Goal: Task Accomplishment & Management: Manage account settings

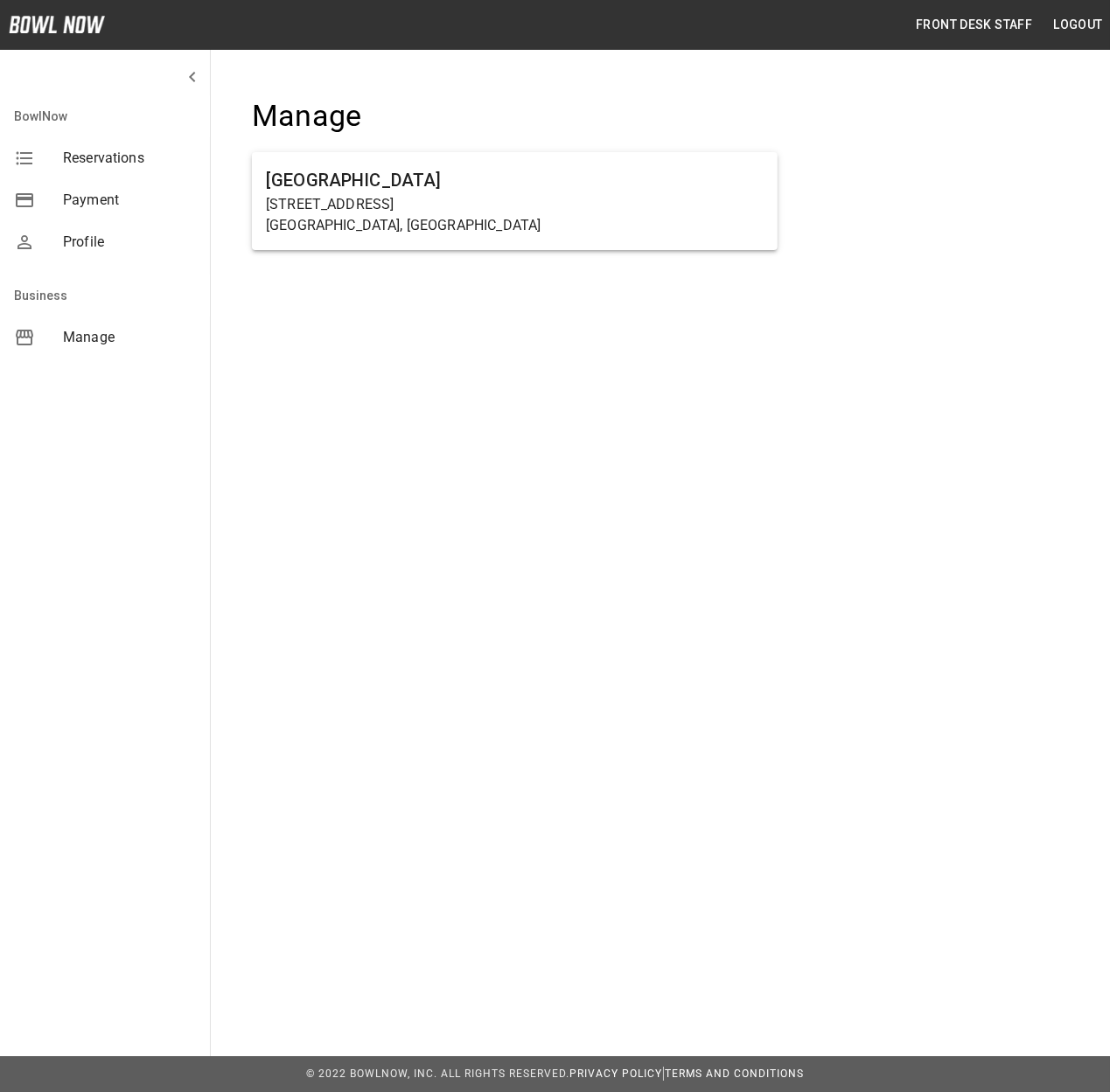
click at [84, 161] on span "Reservations" at bounding box center [129, 159] width 133 height 21
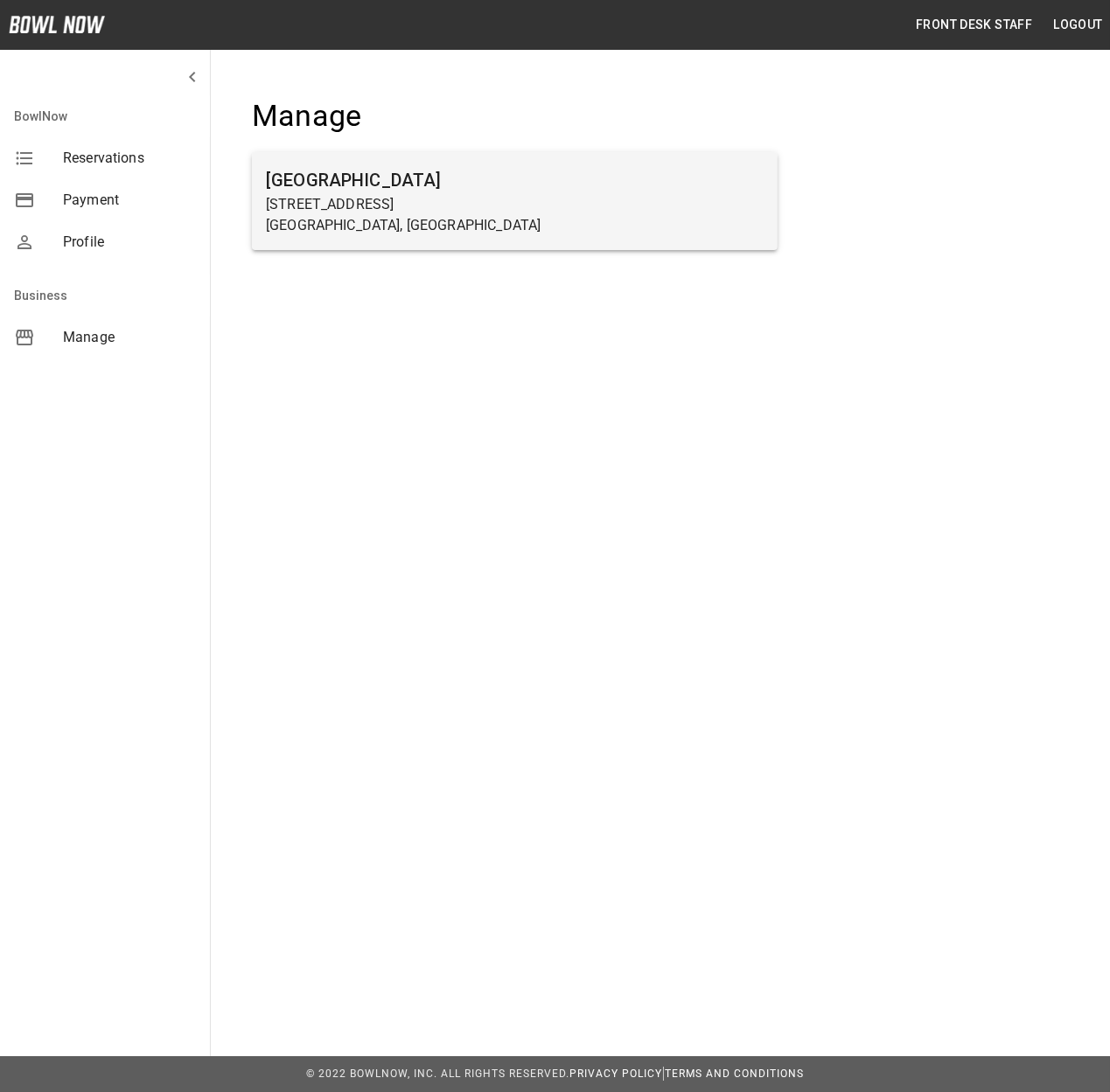
click at [362, 205] on p "[STREET_ADDRESS]" at bounding box center [514, 205] width 498 height 21
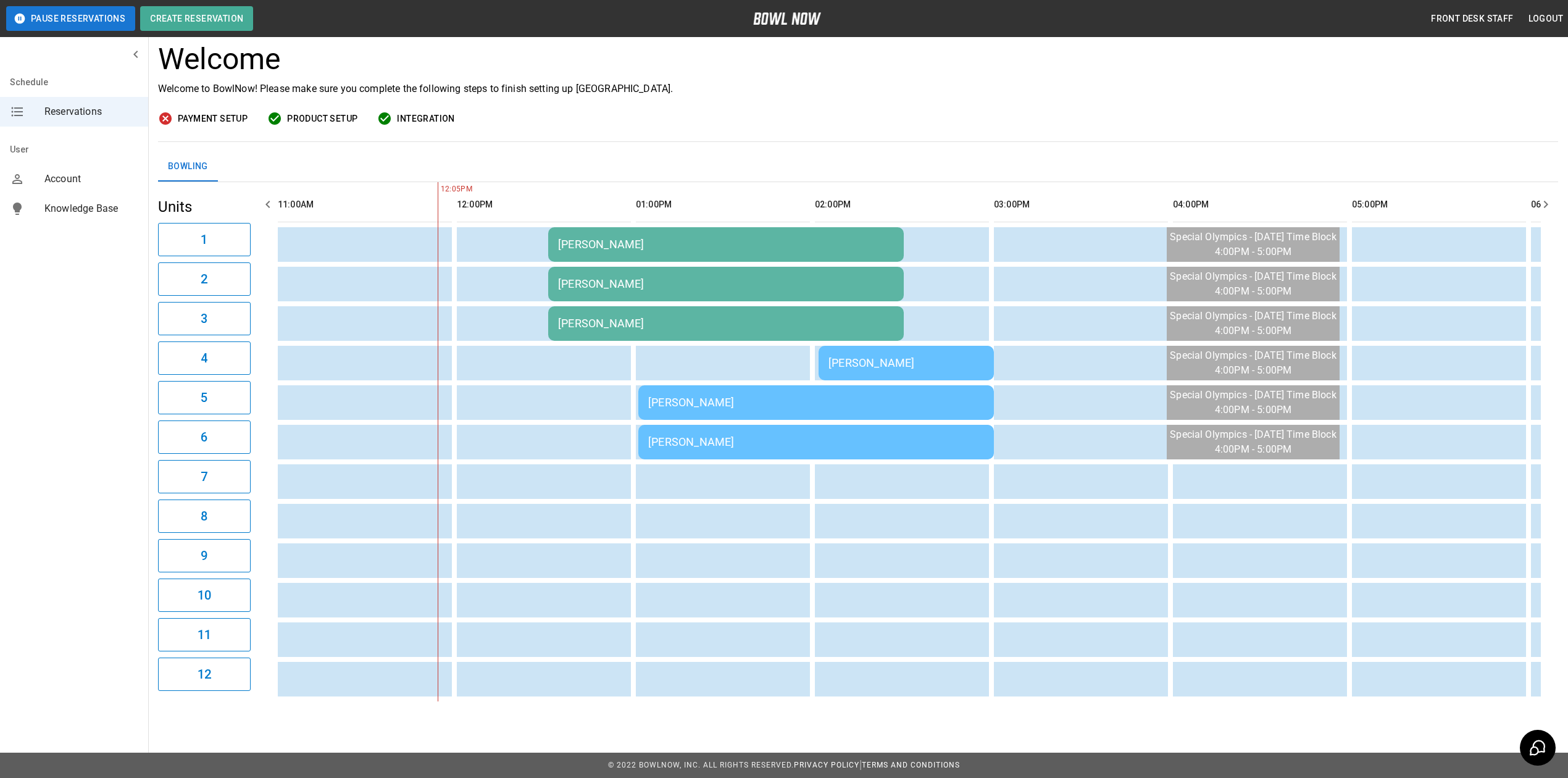
click at [555, 229] on td "[PERSON_NAME]" at bounding box center [725, 245] width 356 height 35
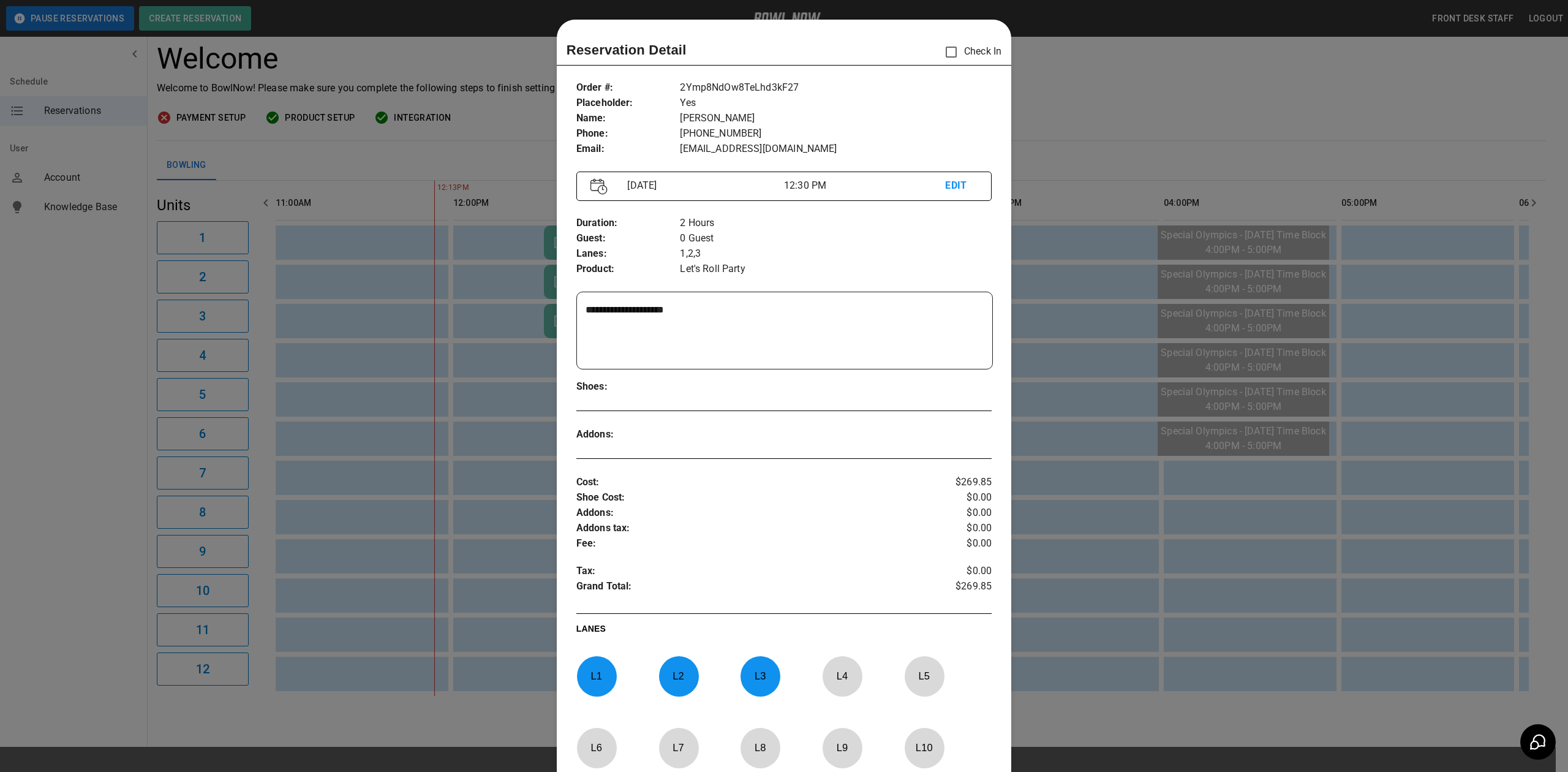
scroll to position [20, 0]
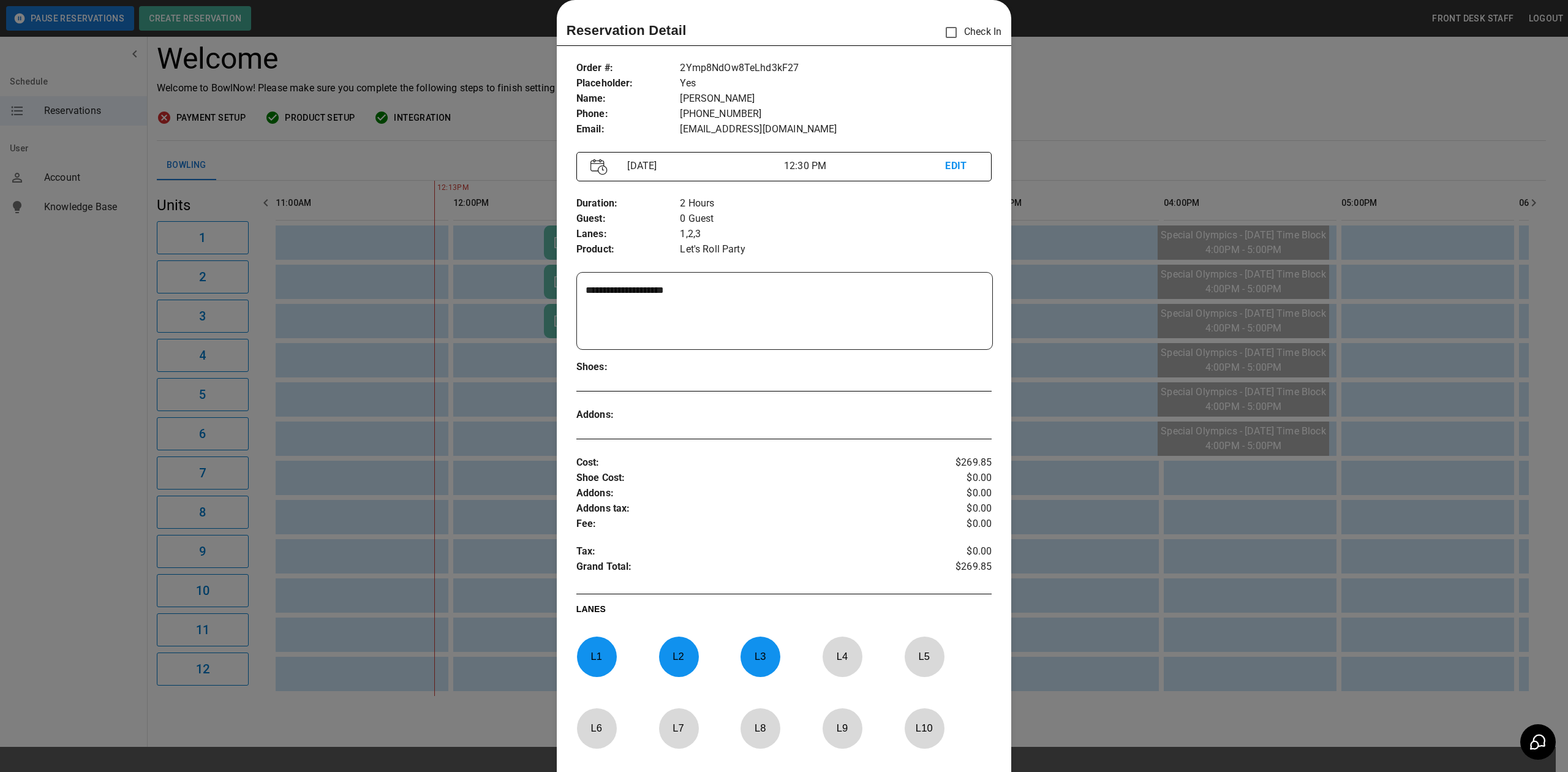
click at [1045, 123] on div at bounding box center [784, 386] width 1568 height 772
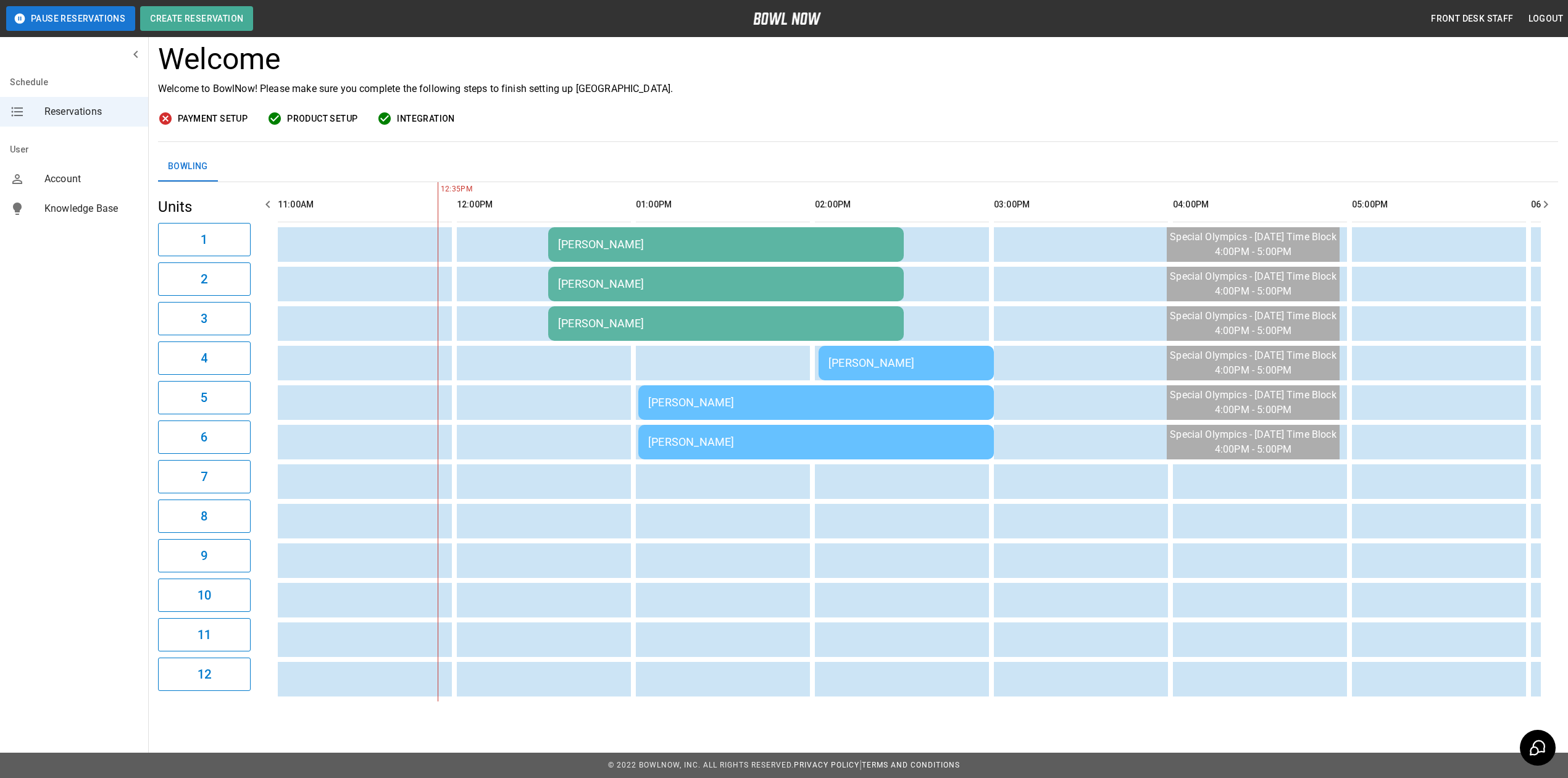
click at [617, 238] on div "[PERSON_NAME]" at bounding box center [725, 244] width 336 height 13
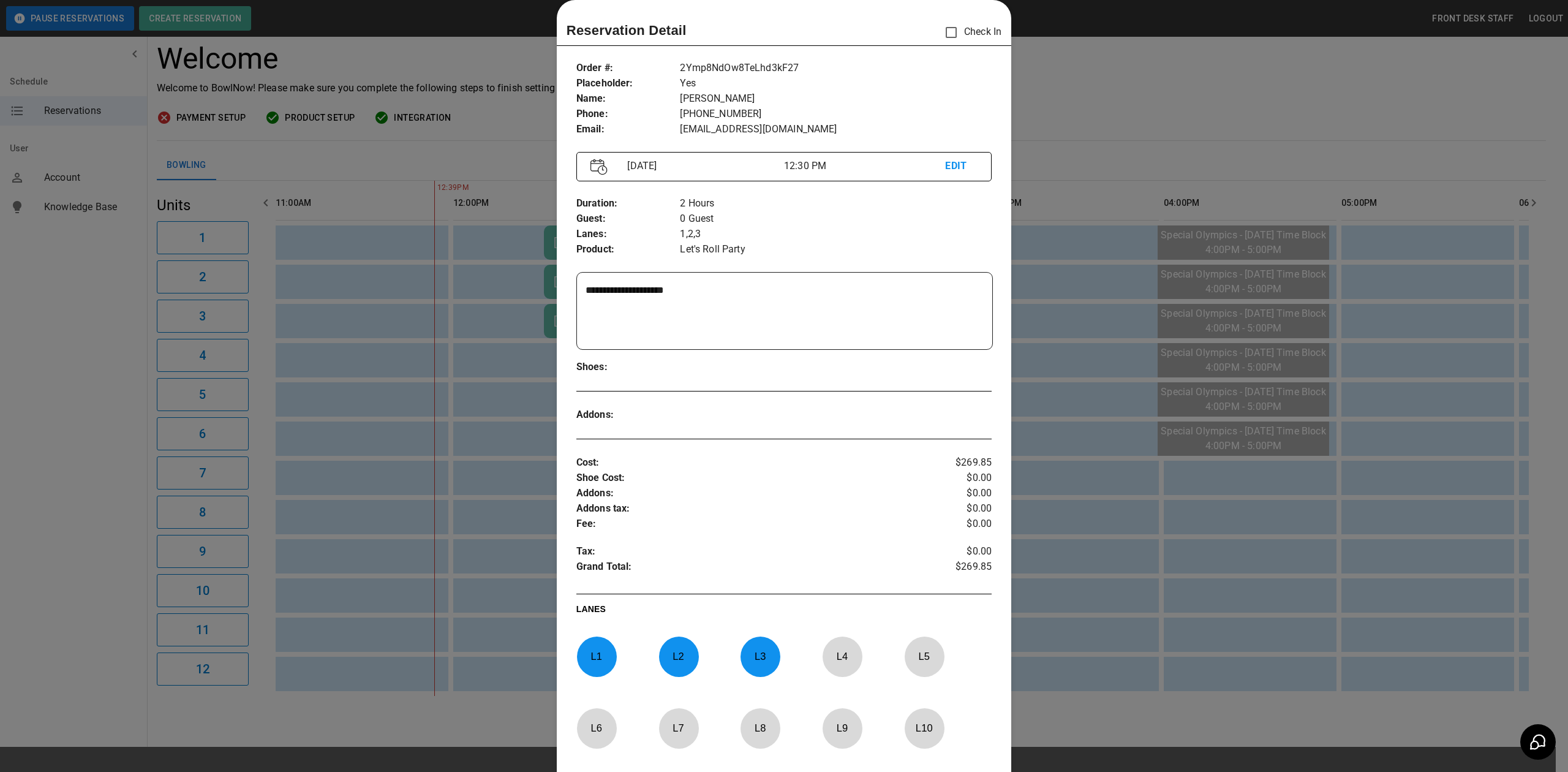
click at [924, 27] on div "Reservation Detail Check In" at bounding box center [784, 33] width 435 height 26
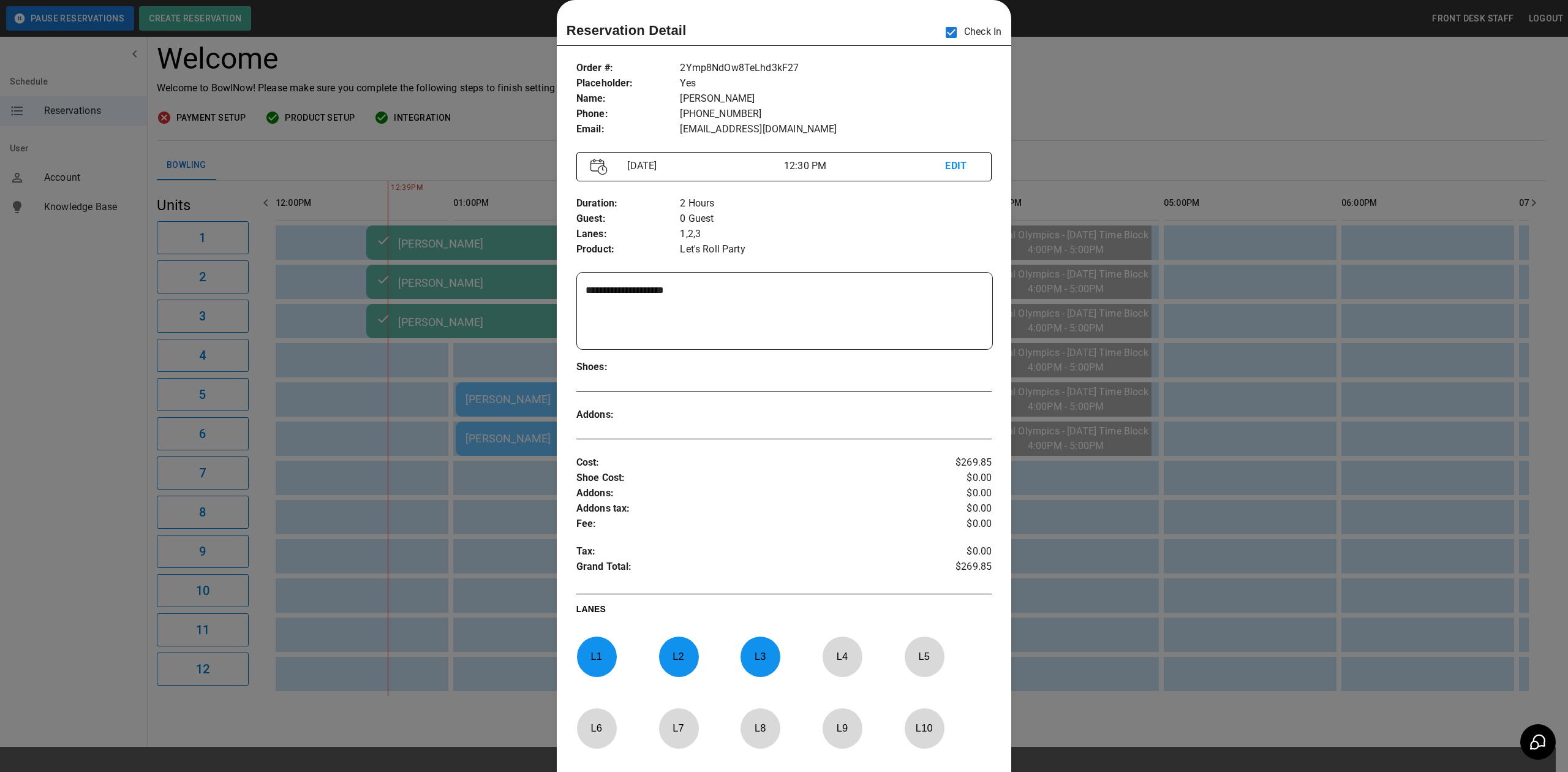
click at [1131, 85] on div at bounding box center [784, 386] width 1568 height 772
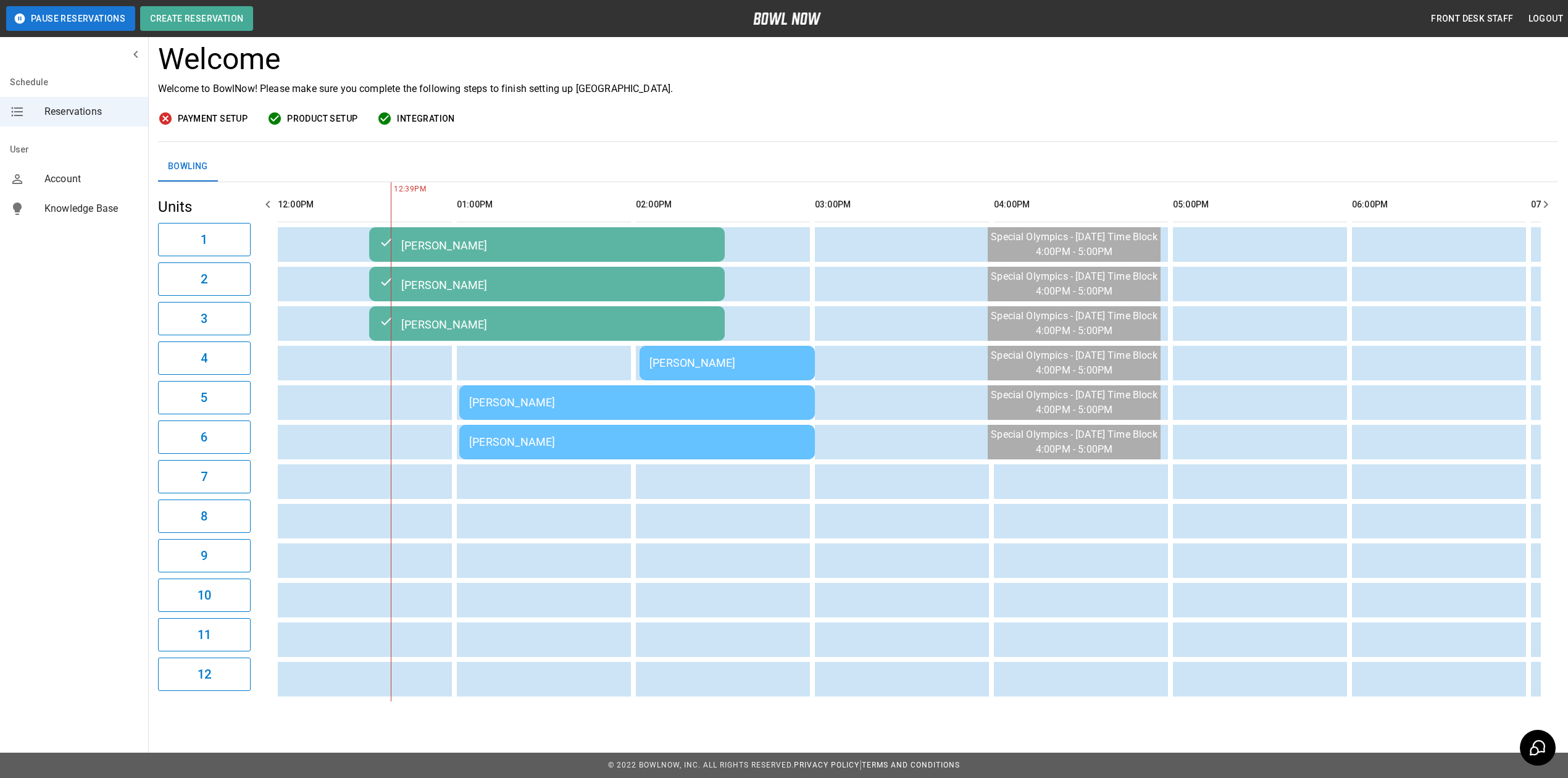
click at [536, 399] on td "[PERSON_NAME]" at bounding box center [636, 403] width 356 height 35
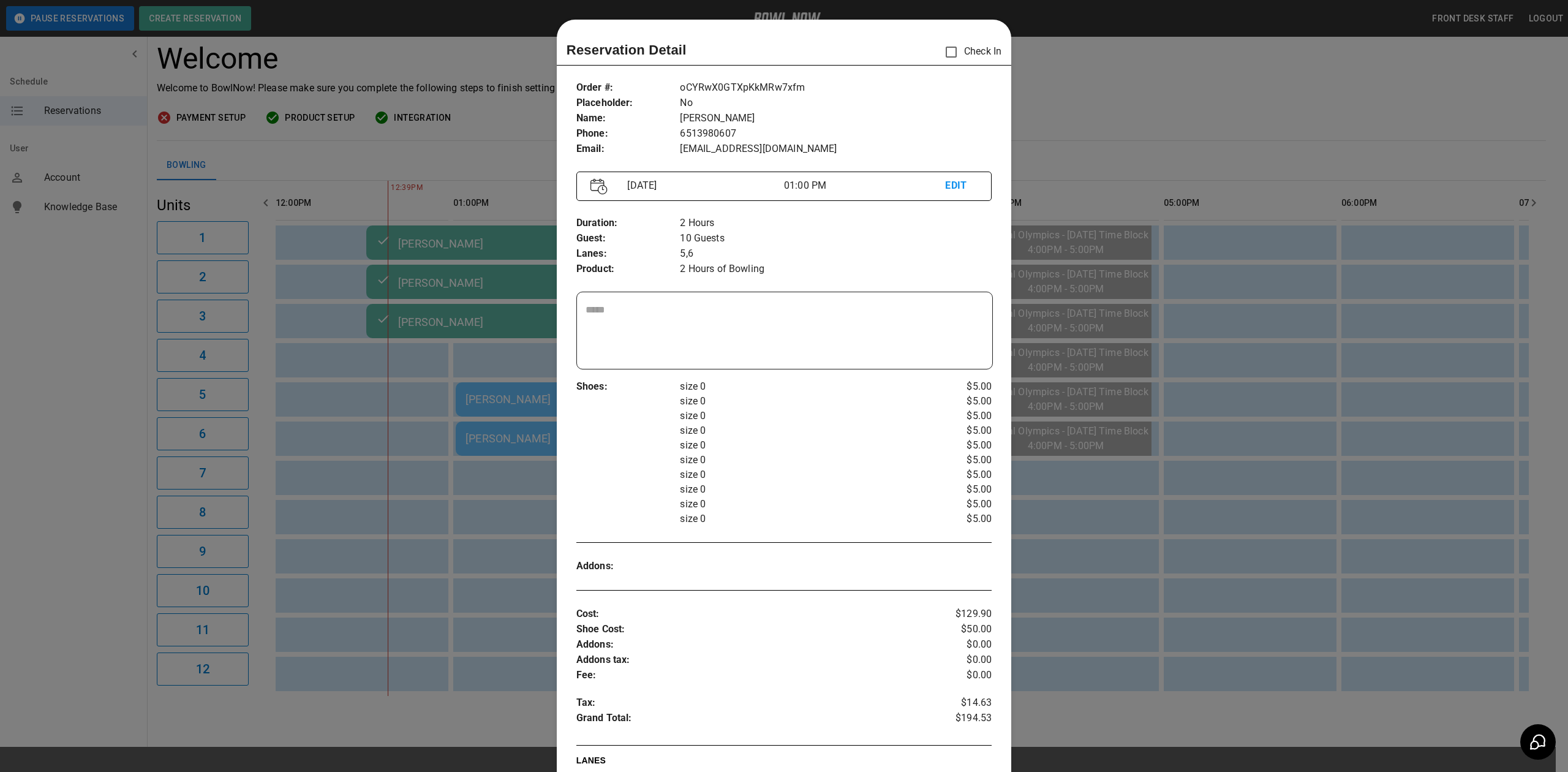
scroll to position [20, 0]
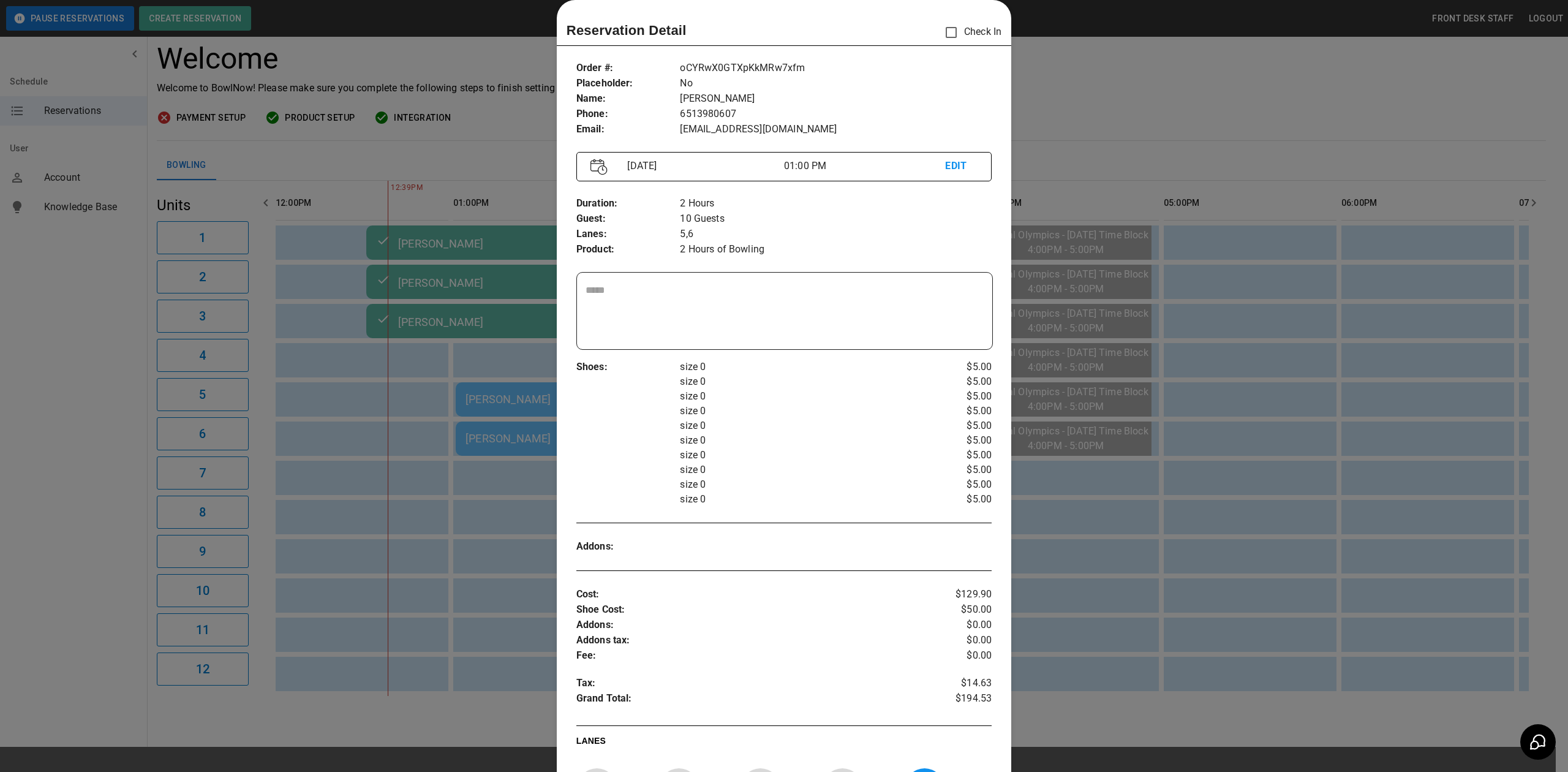
click at [507, 390] on div at bounding box center [784, 386] width 1568 height 772
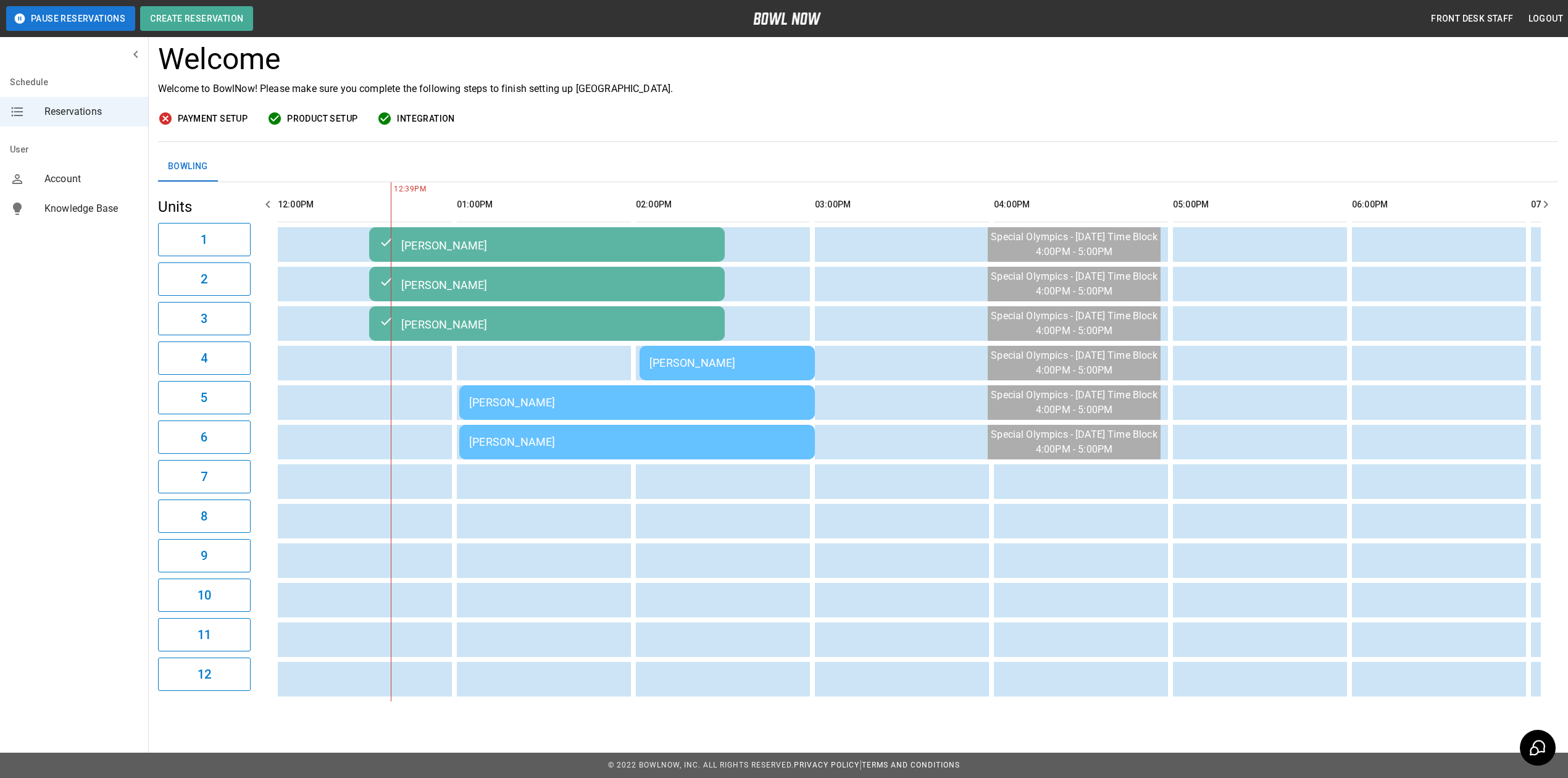
click at [509, 396] on div "[PERSON_NAME]" at bounding box center [636, 402] width 336 height 13
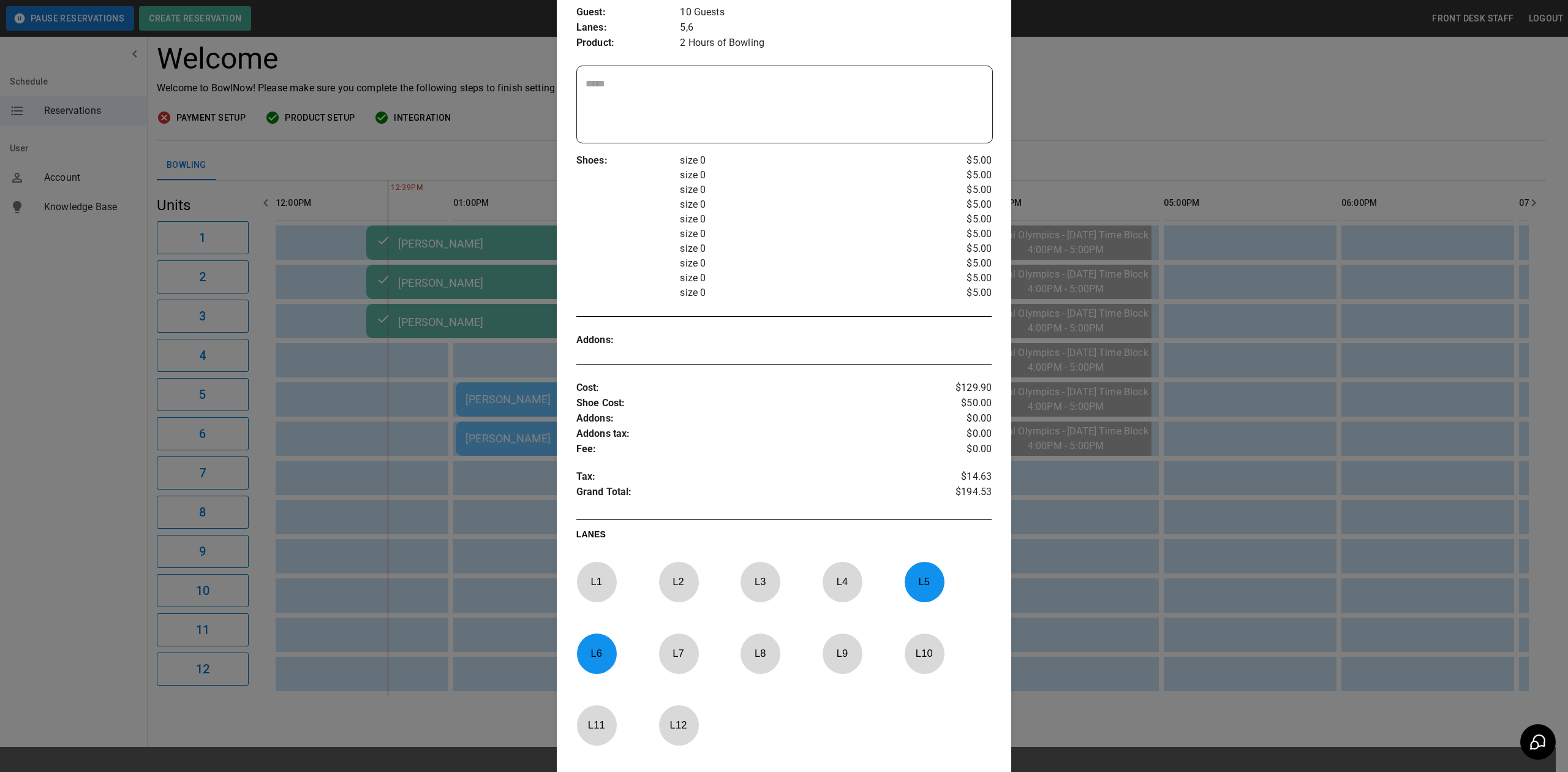
scroll to position [376, 0]
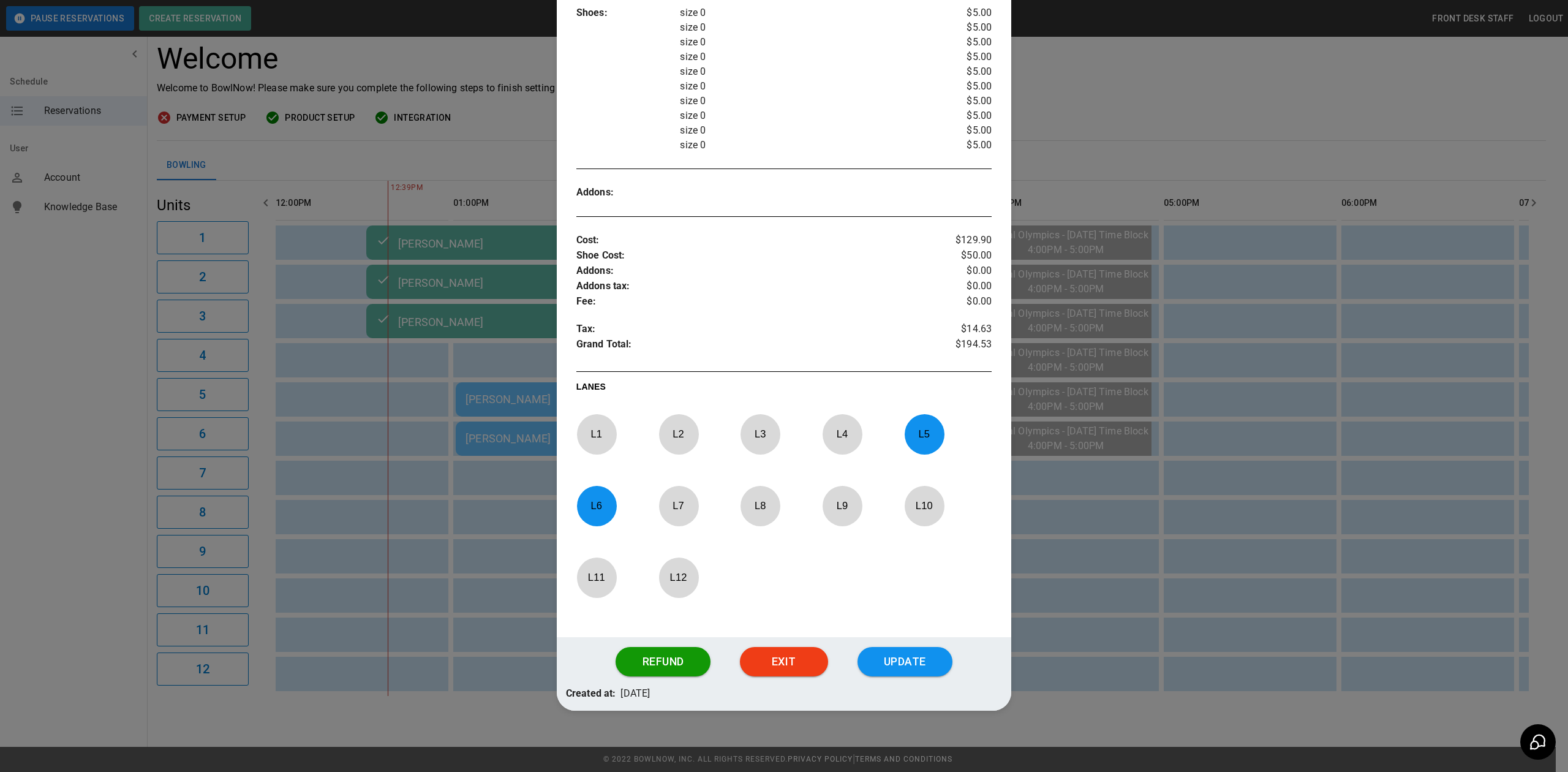
click at [931, 438] on p "L 5" at bounding box center [924, 434] width 40 height 29
click at [608, 503] on p "L 6" at bounding box center [596, 506] width 40 height 29
drag, startPoint x: 593, startPoint y: 593, endPoint x: 653, endPoint y: 582, distance: 61.0
click at [595, 593] on div at bounding box center [597, 577] width 40 height 40
drag, startPoint x: 675, startPoint y: 579, endPoint x: 788, endPoint y: 613, distance: 118.0
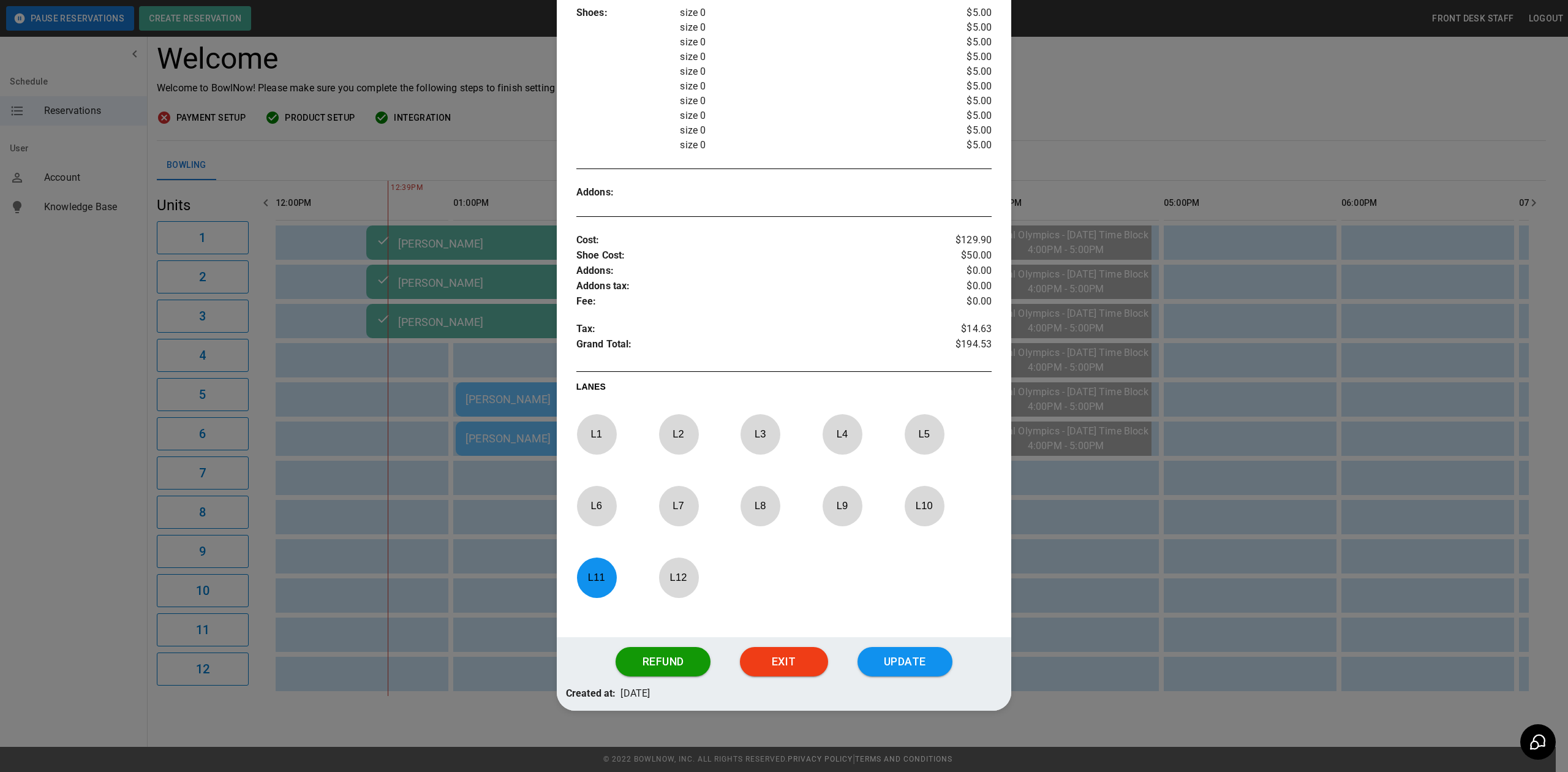
click at [675, 579] on p "L 12" at bounding box center [679, 577] width 40 height 29
click at [928, 663] on button "Update" at bounding box center [905, 662] width 95 height 30
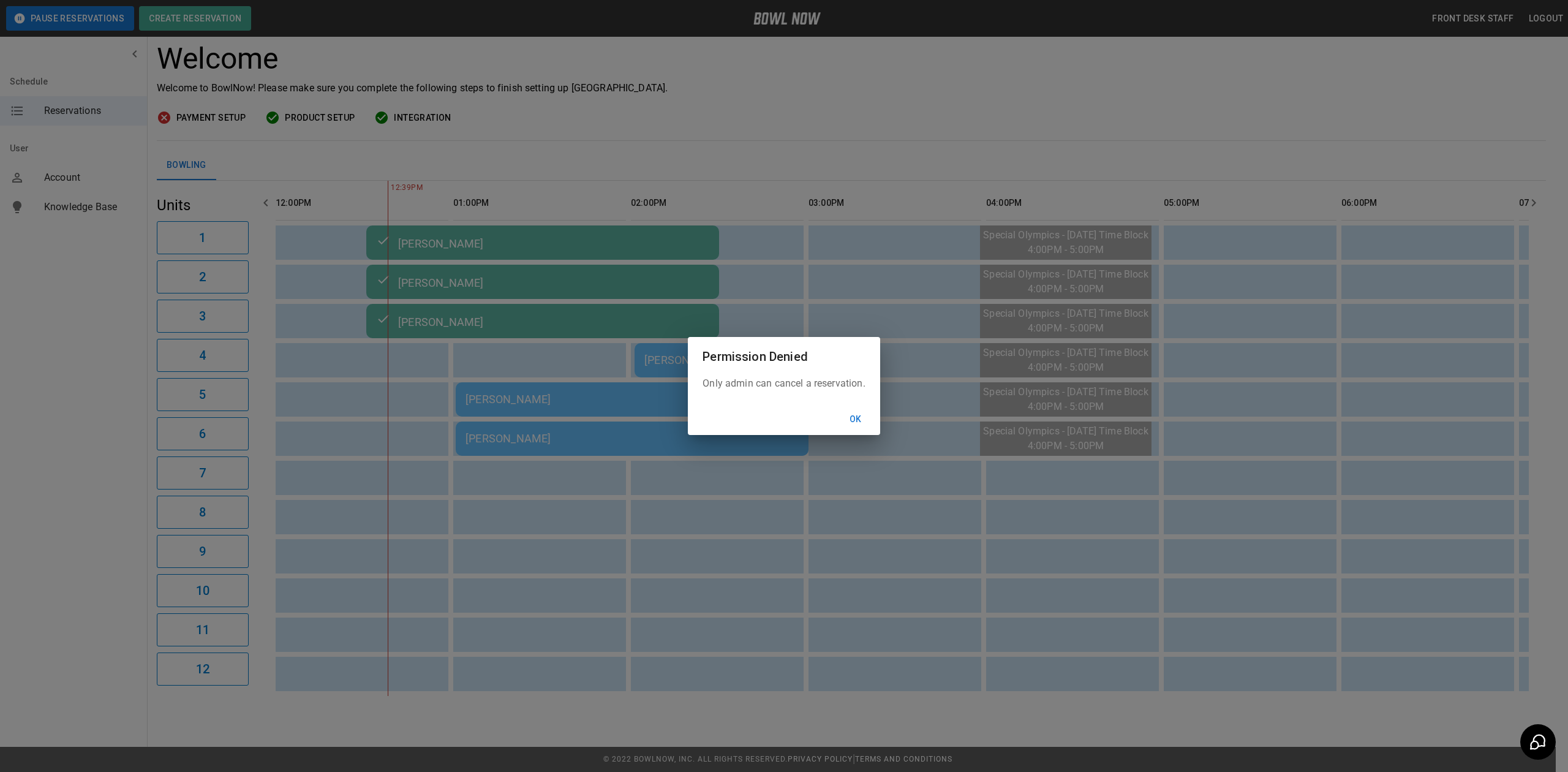
drag, startPoint x: 866, startPoint y: 409, endPoint x: 862, endPoint y: 417, distance: 8.9
click at [866, 409] on button "Ok" at bounding box center [855, 419] width 39 height 23
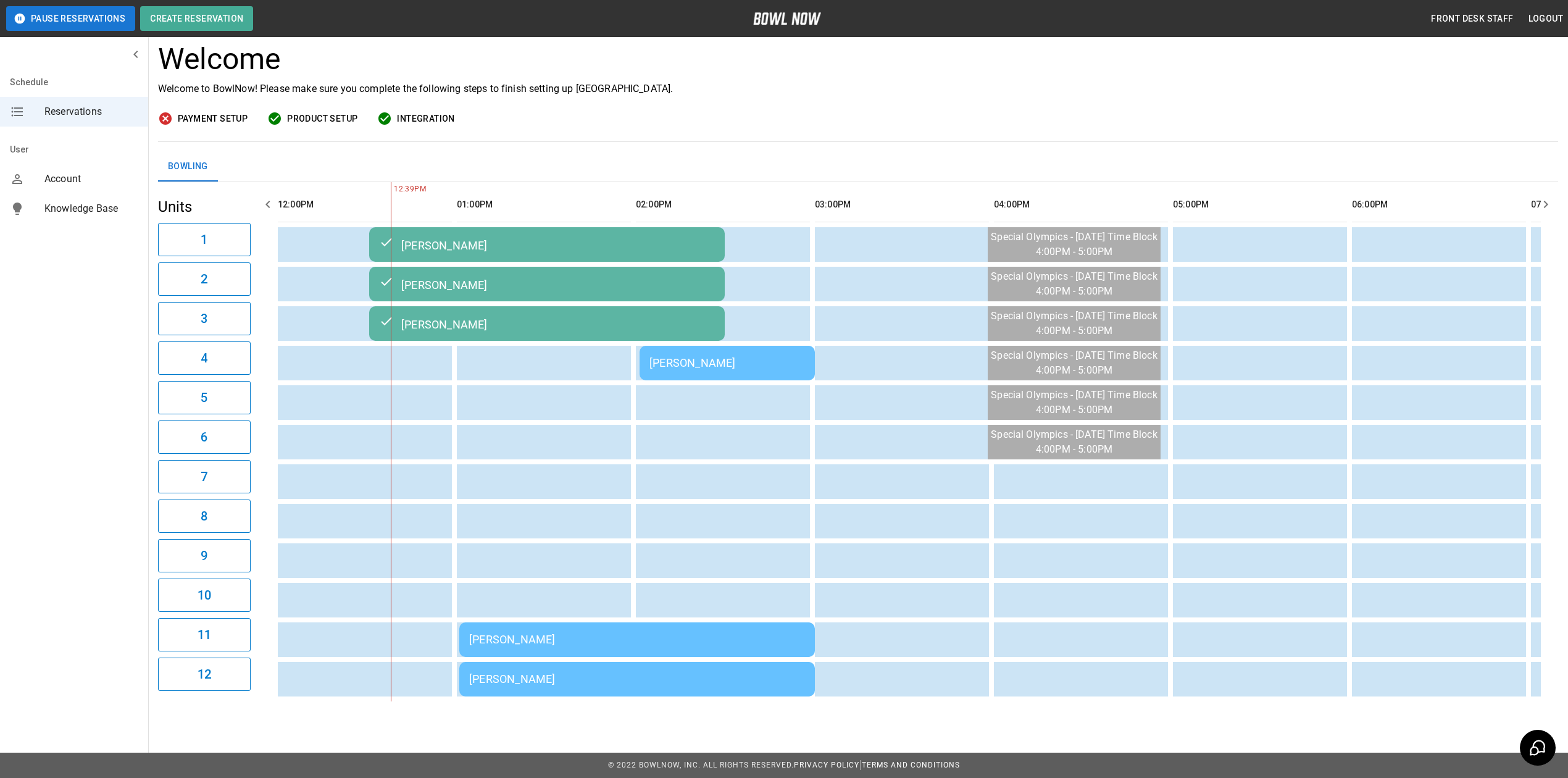
click at [555, 622] on td "[PERSON_NAME]" at bounding box center [636, 640] width 356 height 35
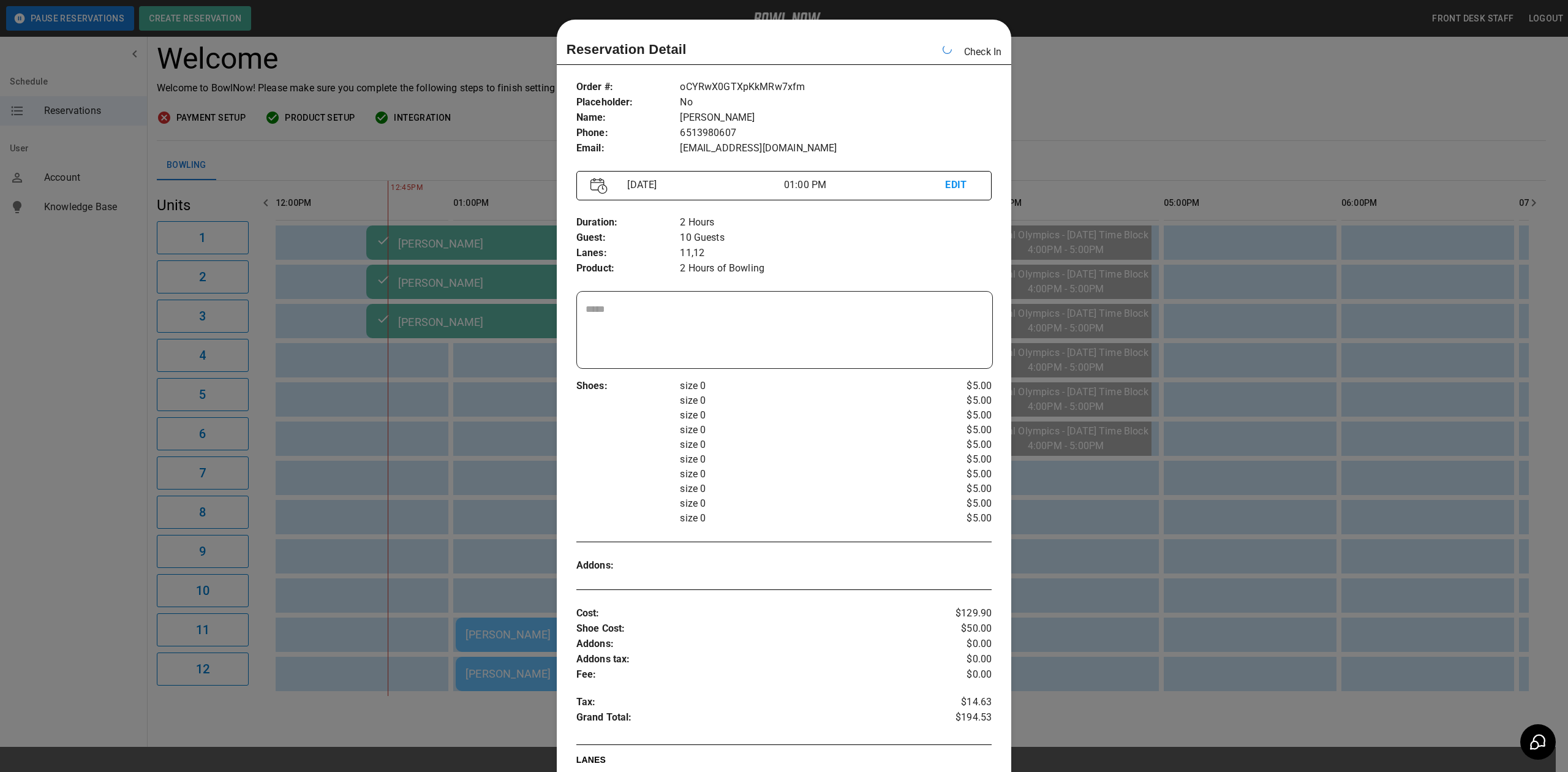
scroll to position [20, 0]
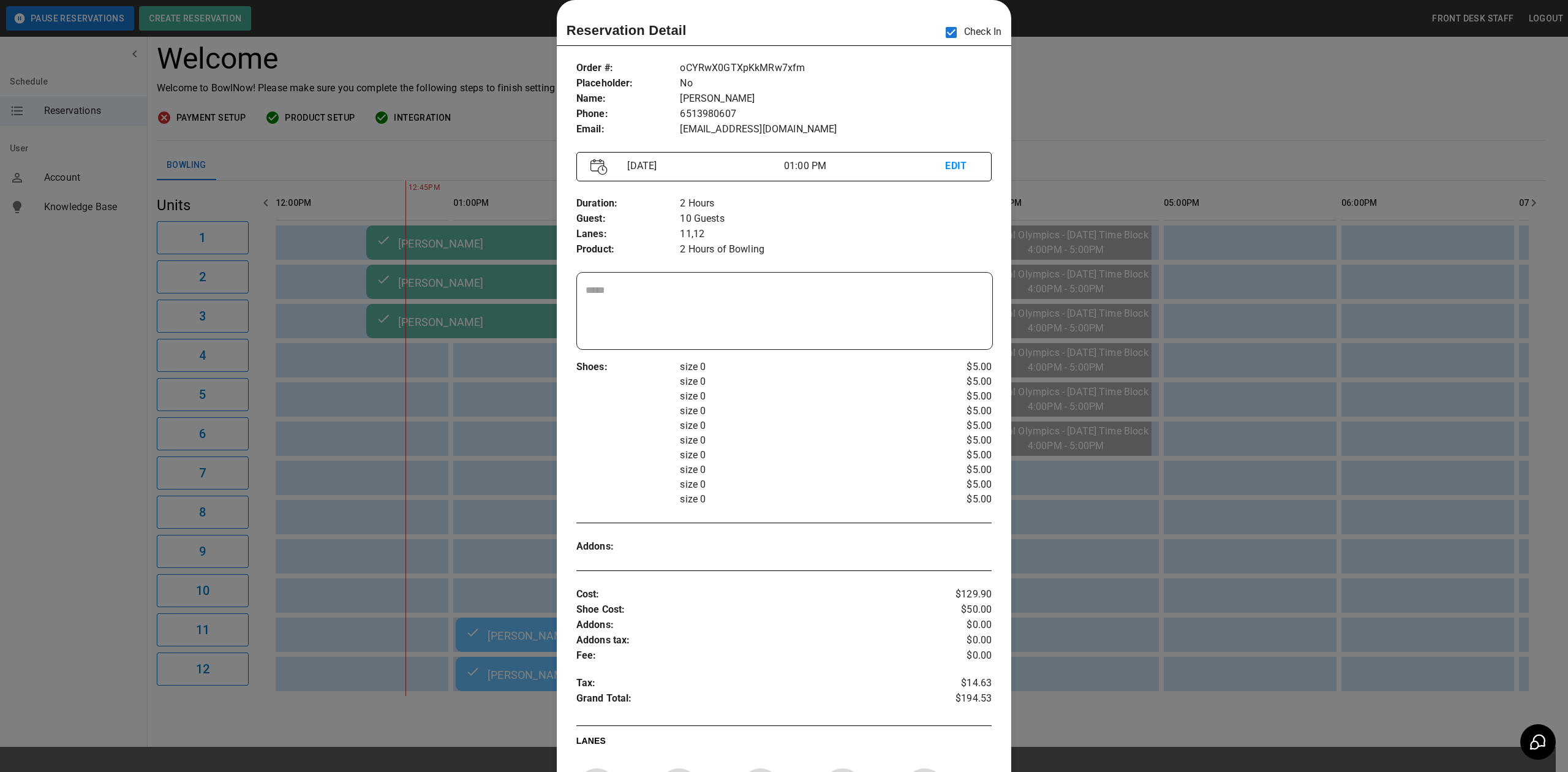
click at [1111, 77] on div at bounding box center [784, 386] width 1568 height 772
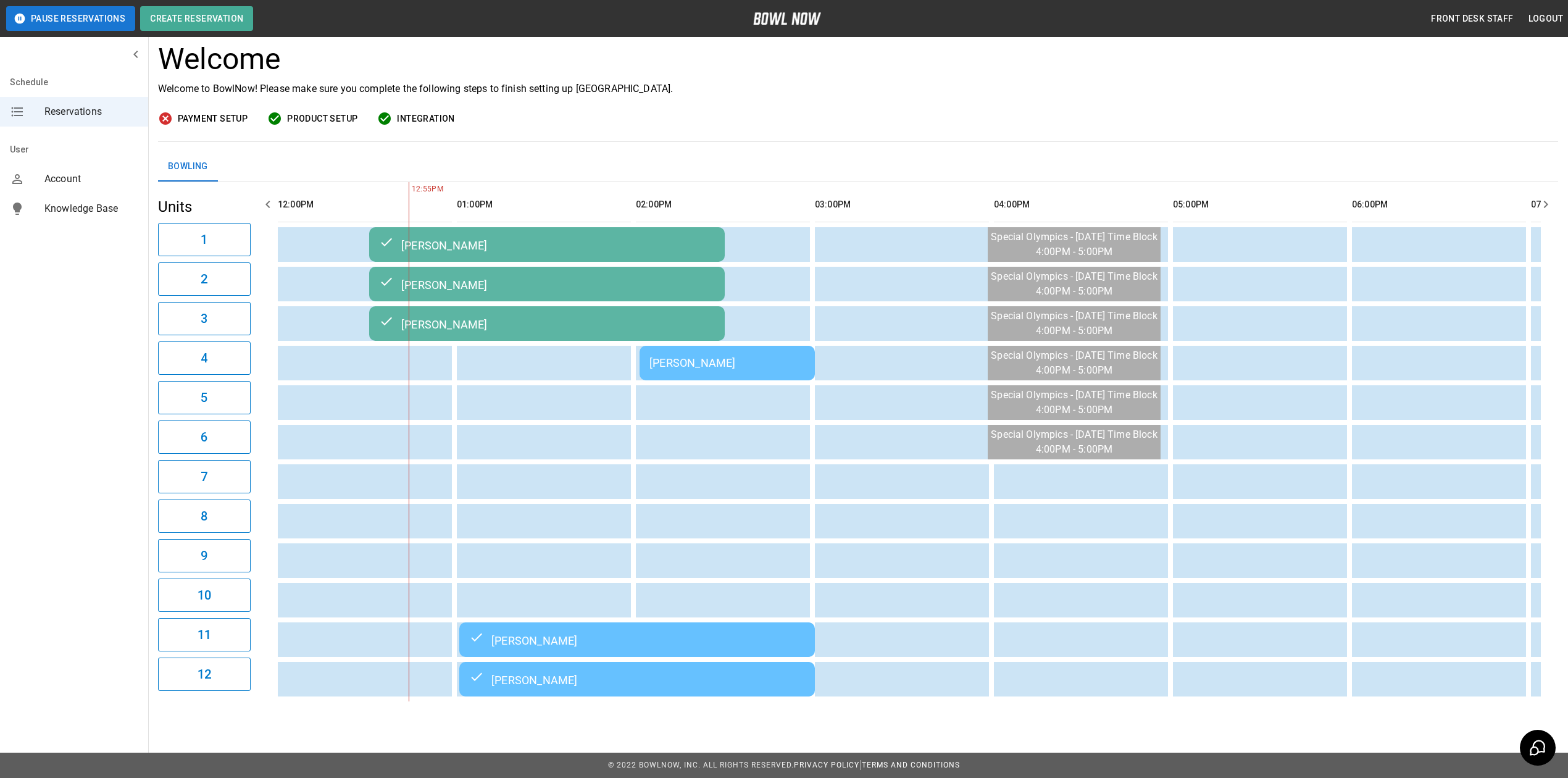
click at [670, 362] on td "[PERSON_NAME]" at bounding box center [727, 363] width 176 height 35
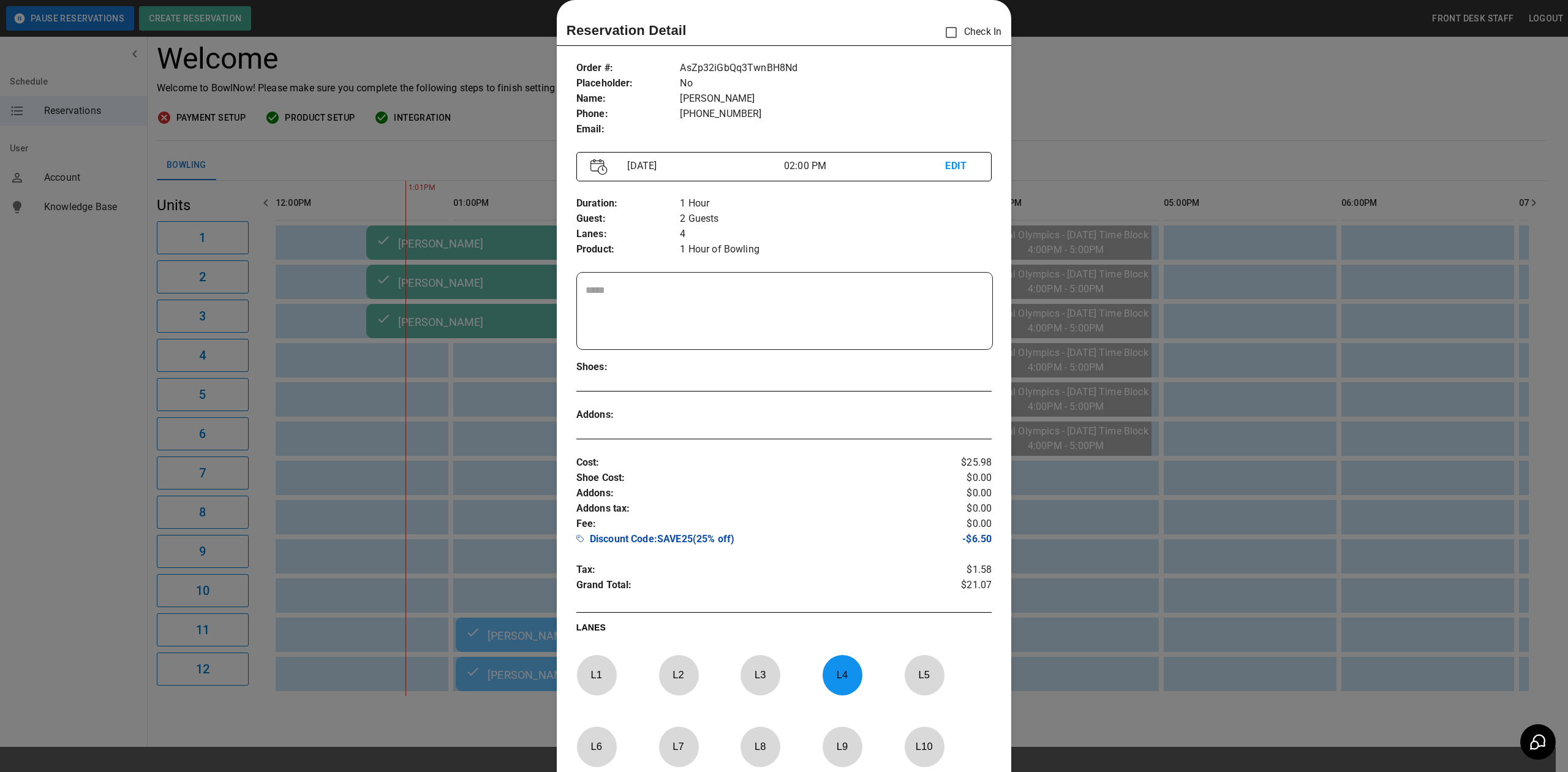
click at [1096, 86] on div at bounding box center [784, 386] width 1568 height 772
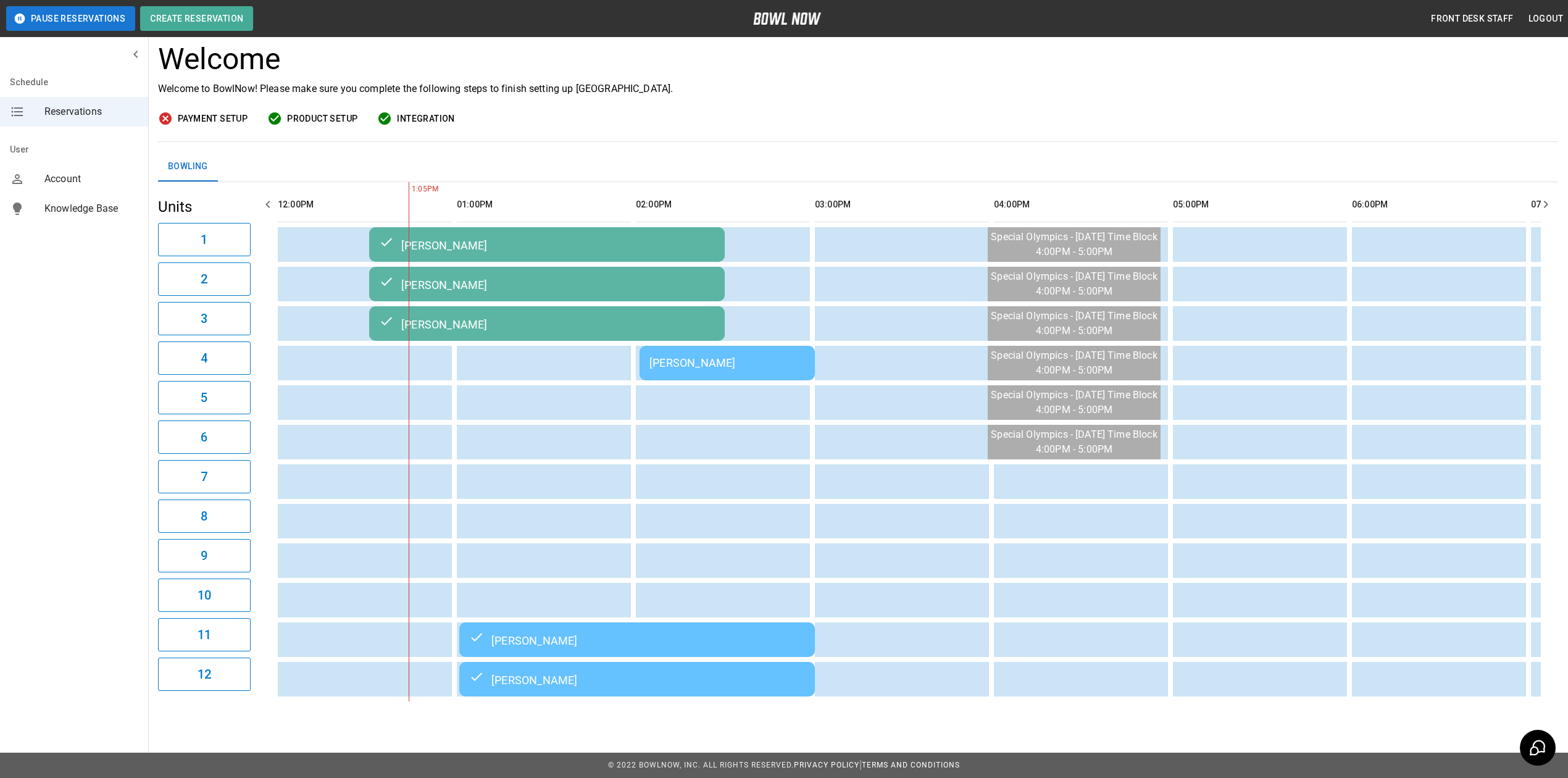
click at [689, 356] on div "[PERSON_NAME]" at bounding box center [727, 363] width 156 height 13
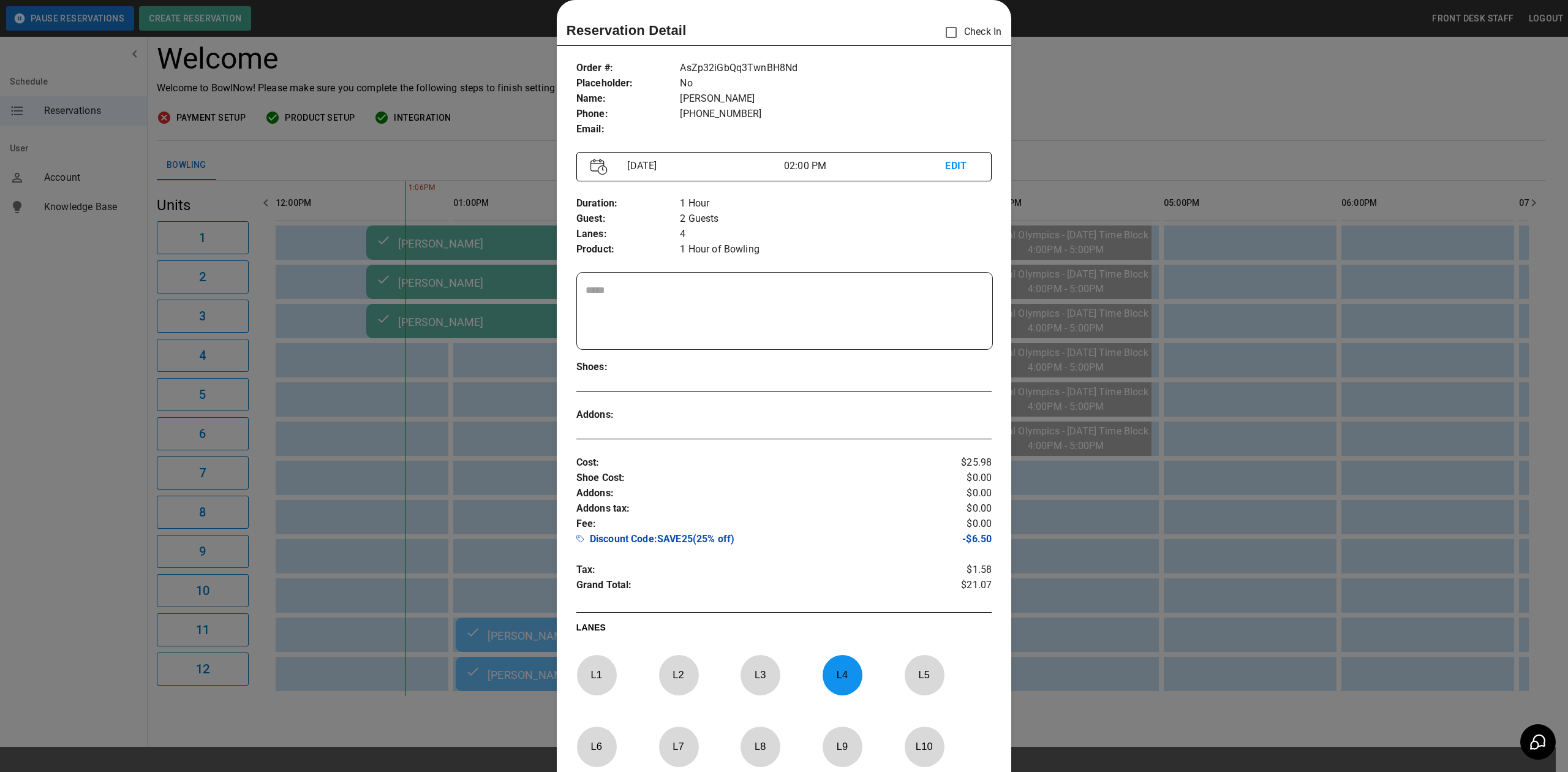
drag, startPoint x: 1044, startPoint y: 94, endPoint x: 991, endPoint y: 101, distance: 53.5
click at [1042, 94] on div at bounding box center [784, 386] width 1568 height 772
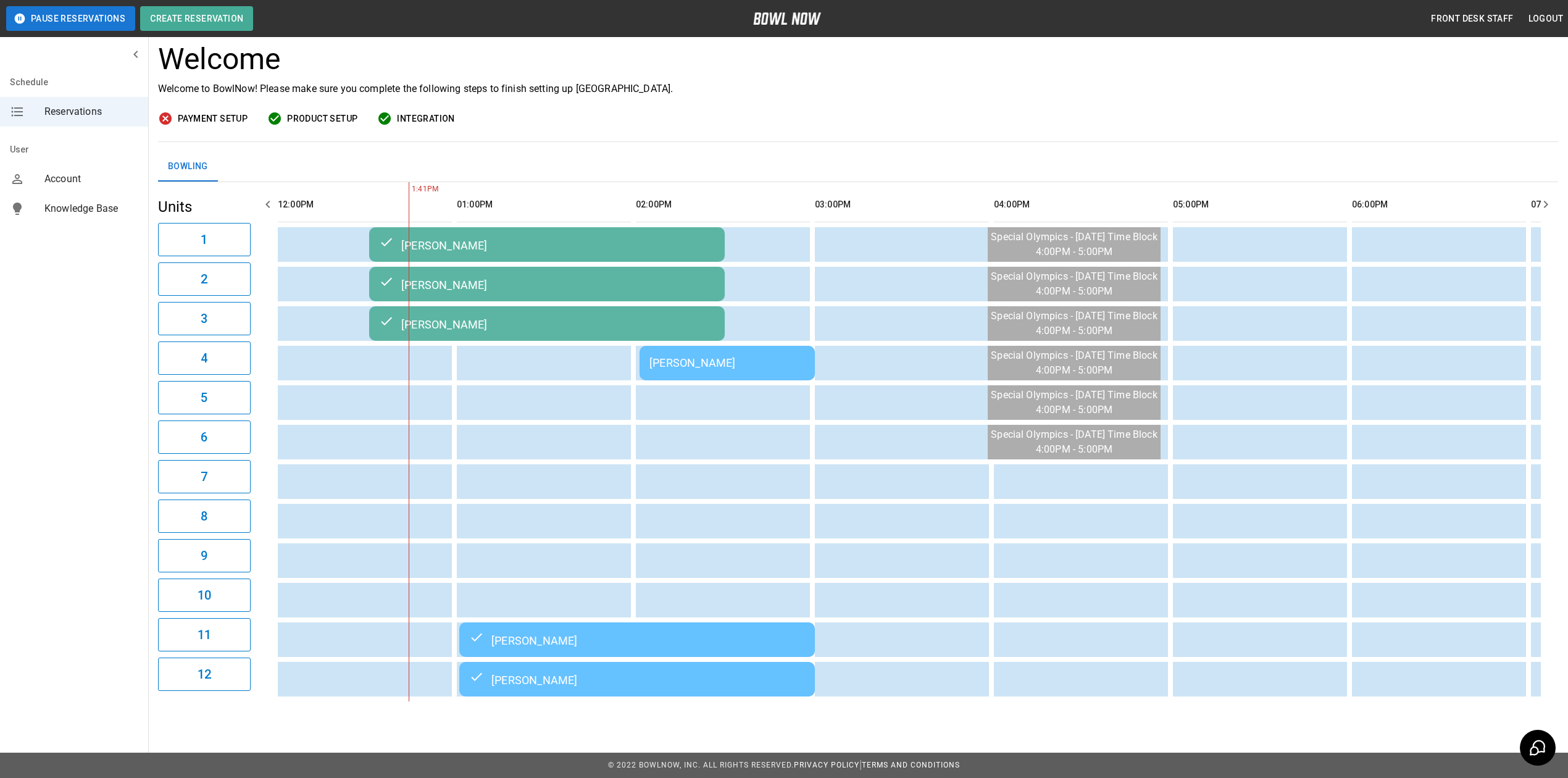
click at [778, 356] on div "[PERSON_NAME]" at bounding box center [727, 363] width 156 height 13
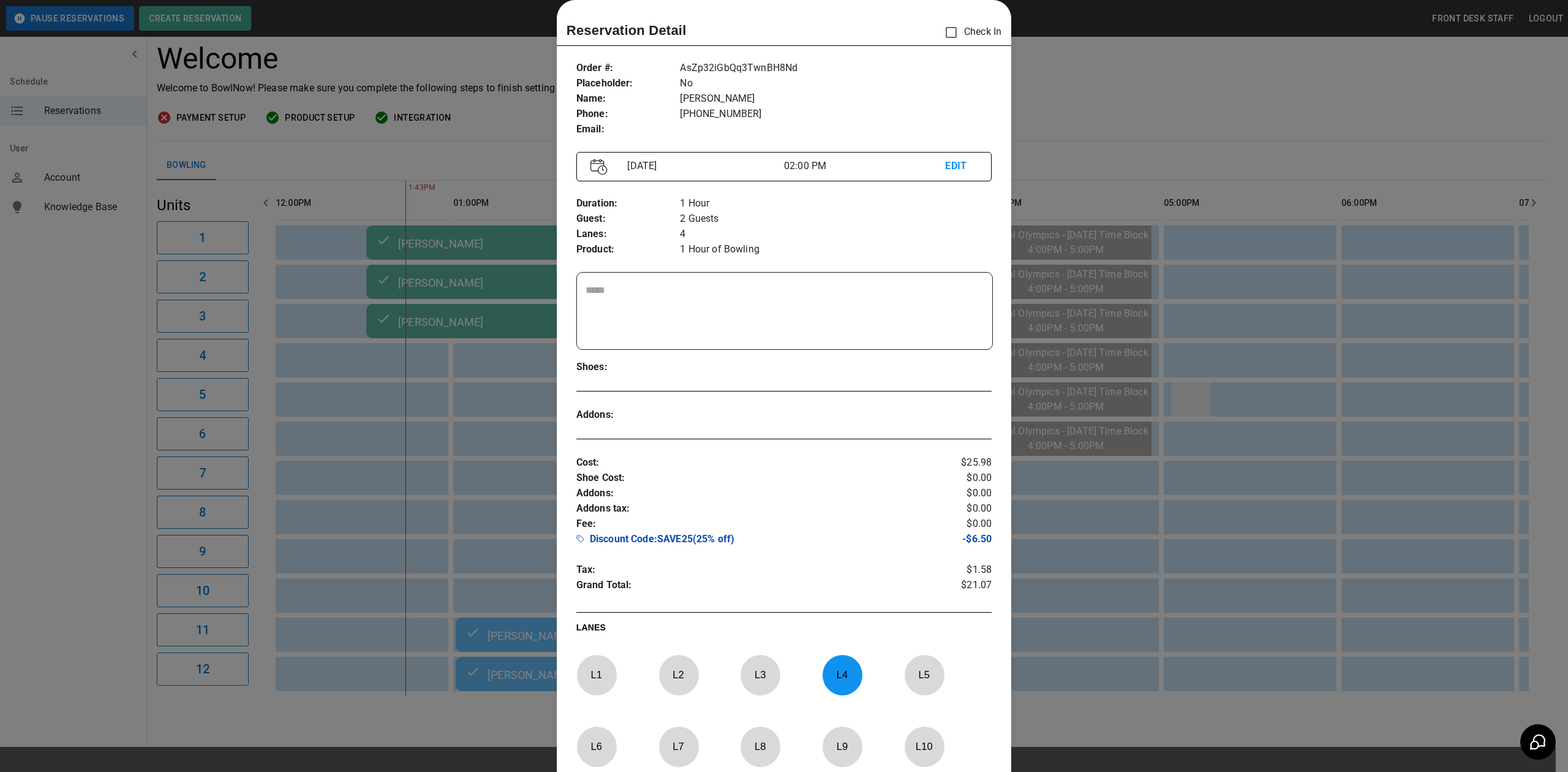
drag, startPoint x: 1226, startPoint y: 368, endPoint x: 1187, endPoint y: 381, distance: 41.1
click at [1226, 369] on div at bounding box center [784, 386] width 1568 height 772
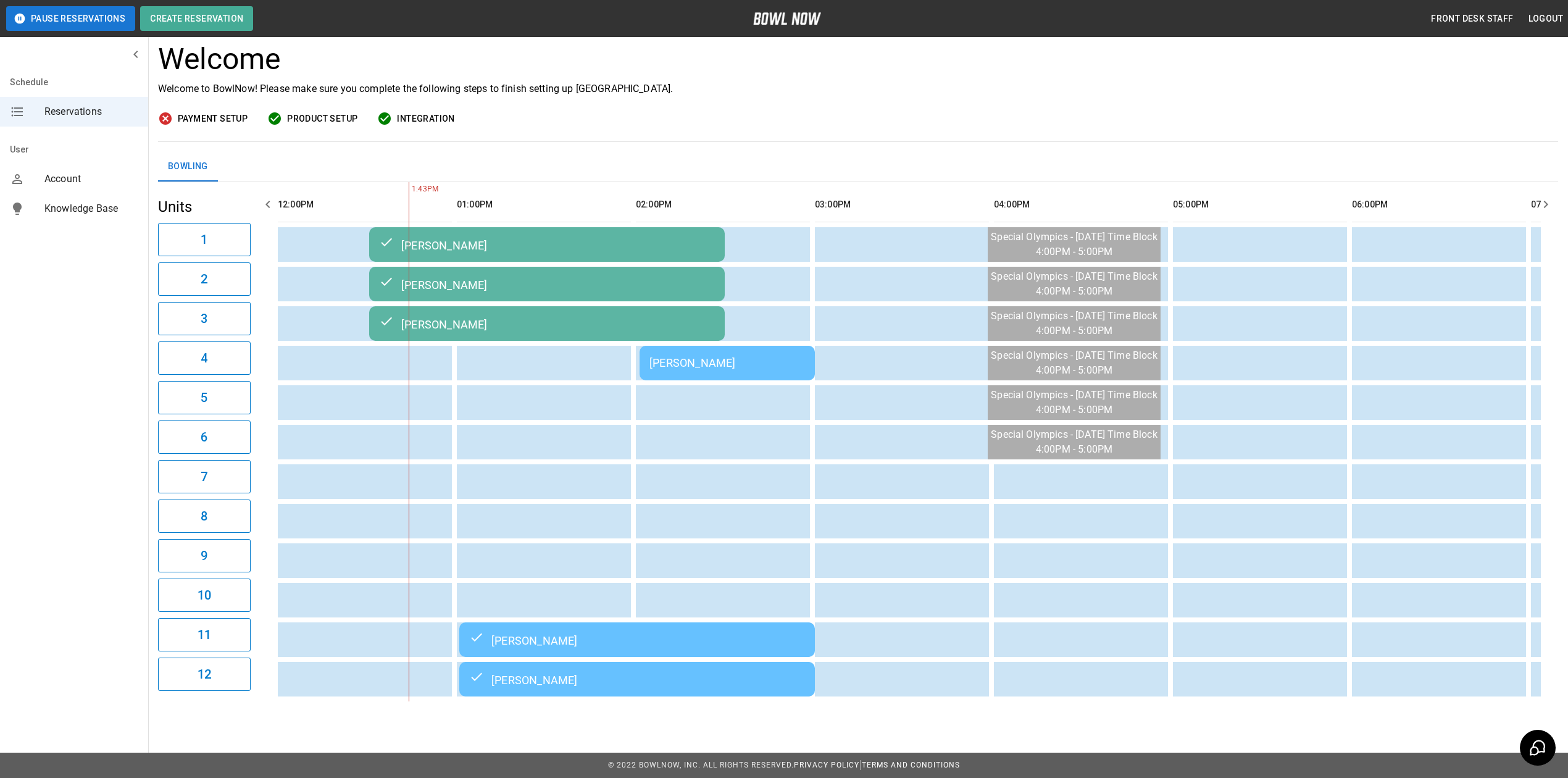
click at [763, 356] on div "[PERSON_NAME]" at bounding box center [727, 363] width 156 height 13
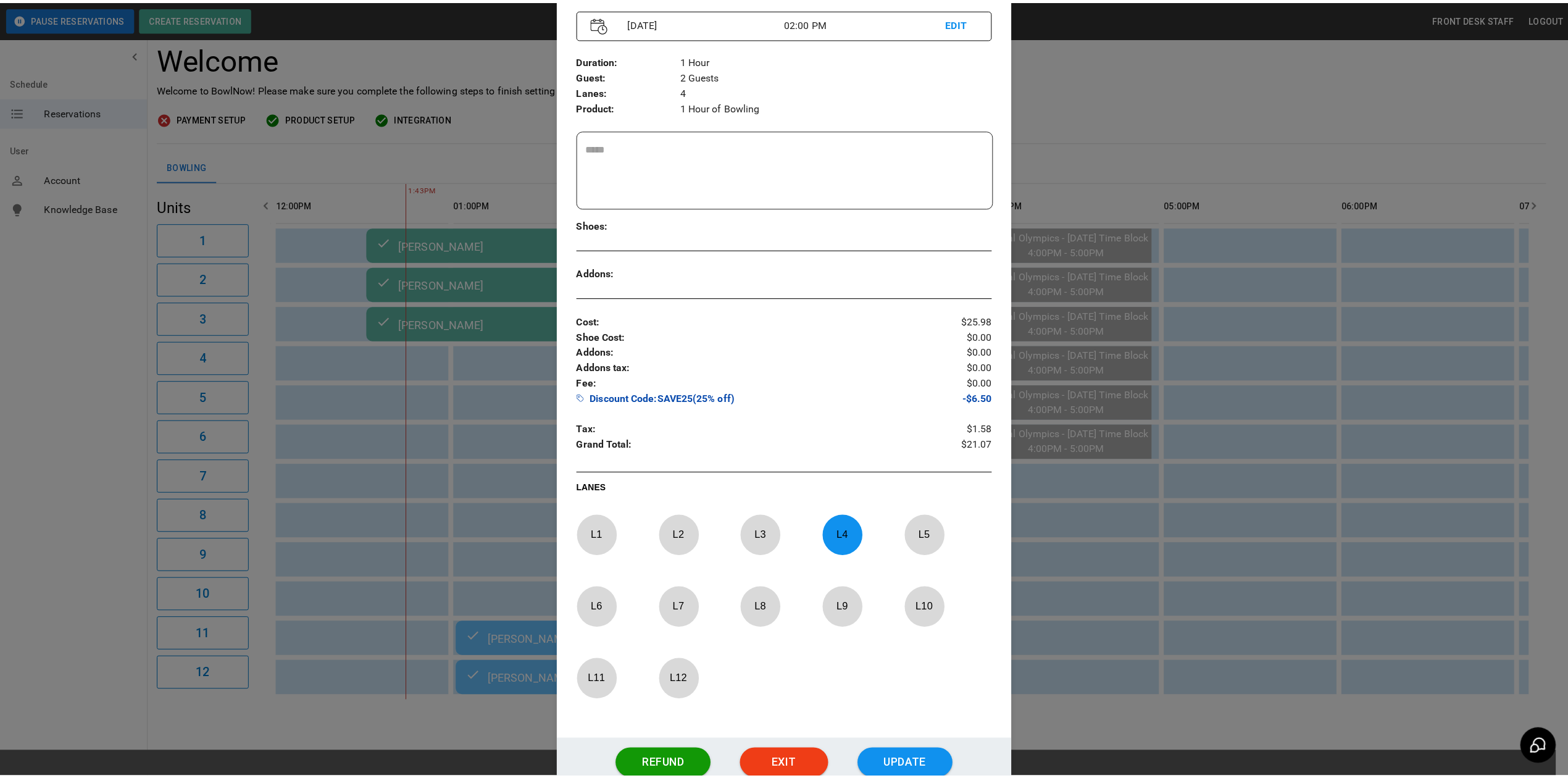
scroll to position [0, 0]
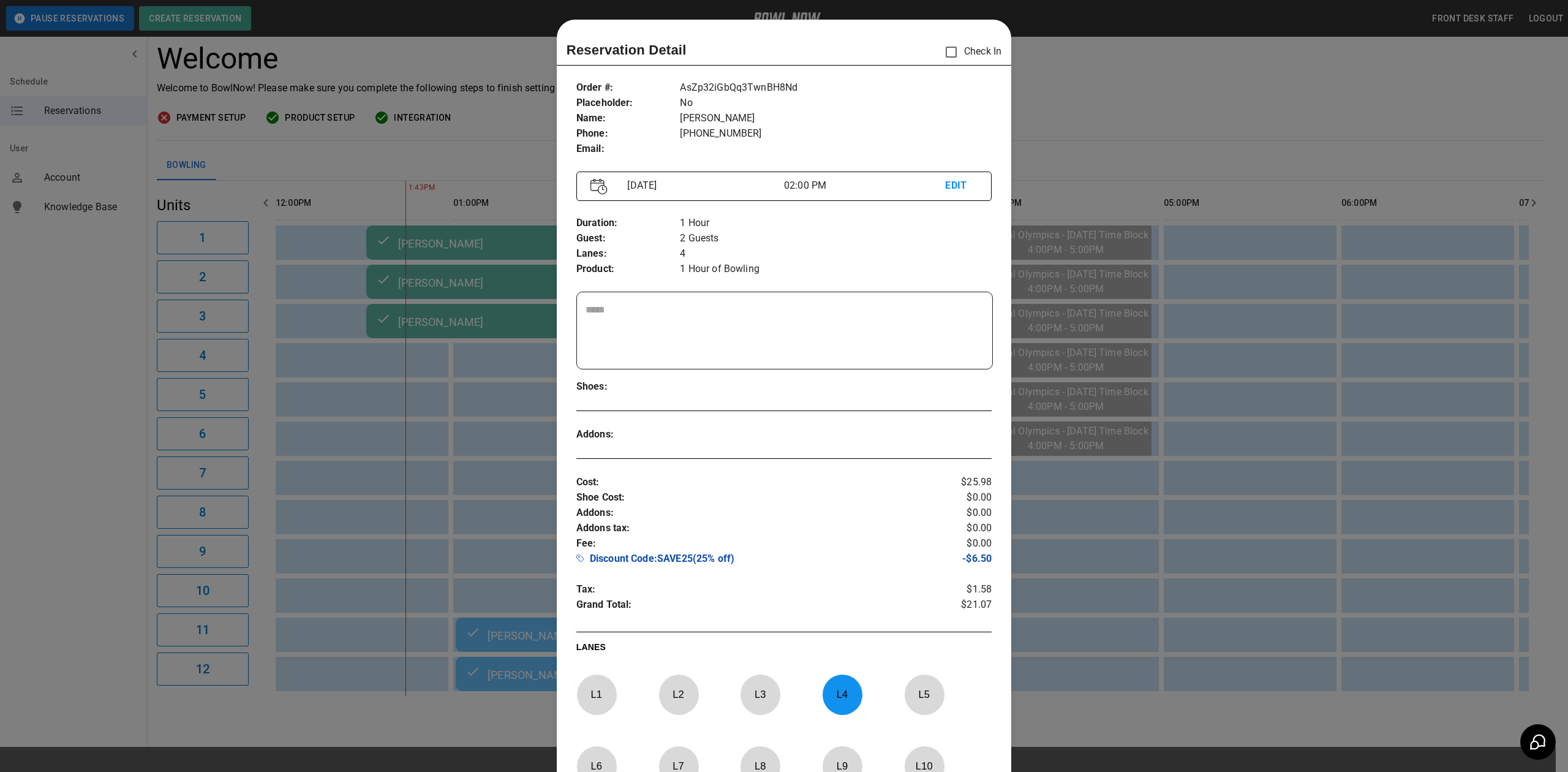
drag, startPoint x: 1202, startPoint y: 80, endPoint x: 1176, endPoint y: 91, distance: 28.2
click at [1202, 80] on div at bounding box center [784, 386] width 1568 height 772
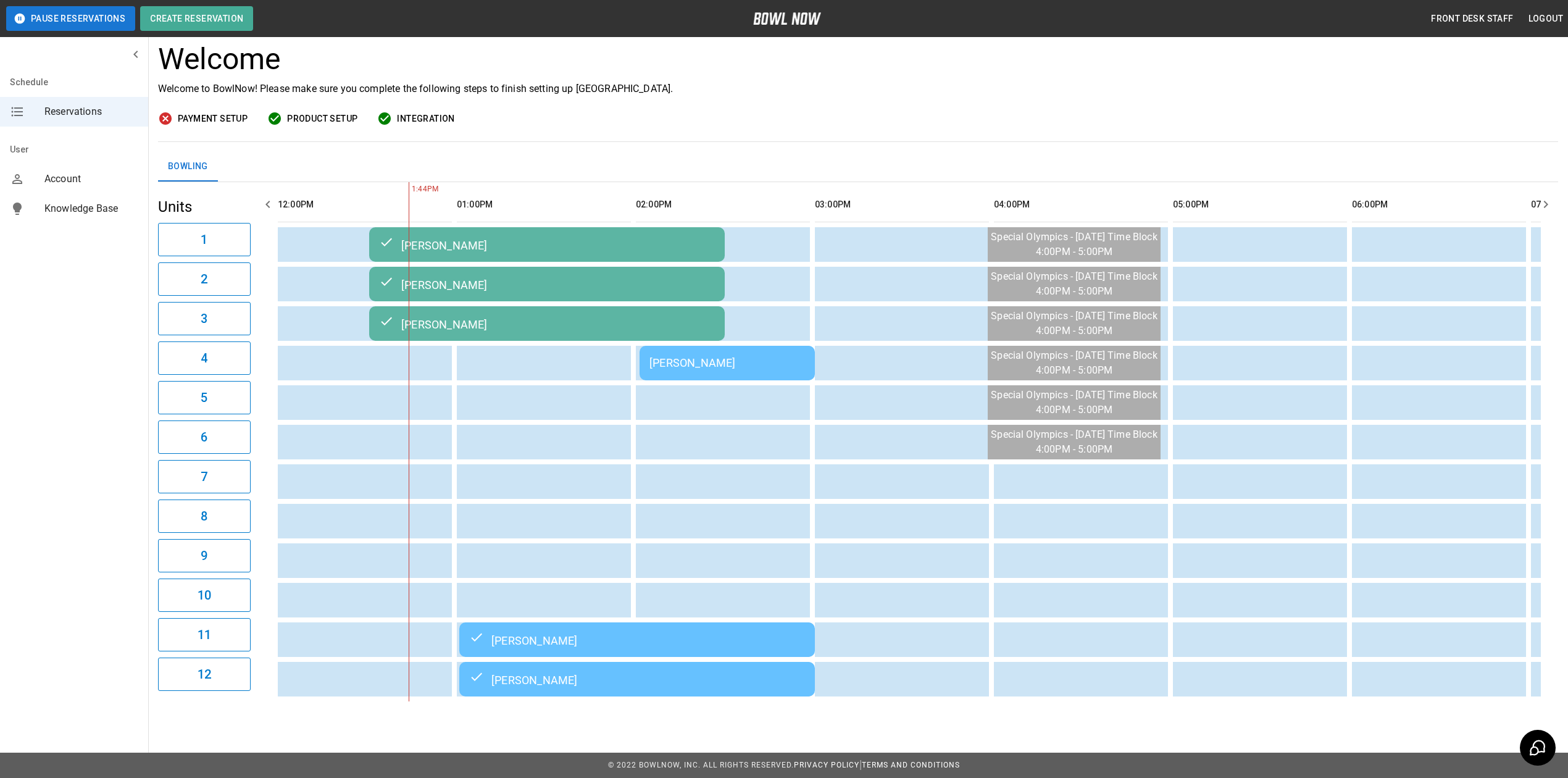
click at [731, 346] on td "[PERSON_NAME]" at bounding box center [727, 363] width 176 height 35
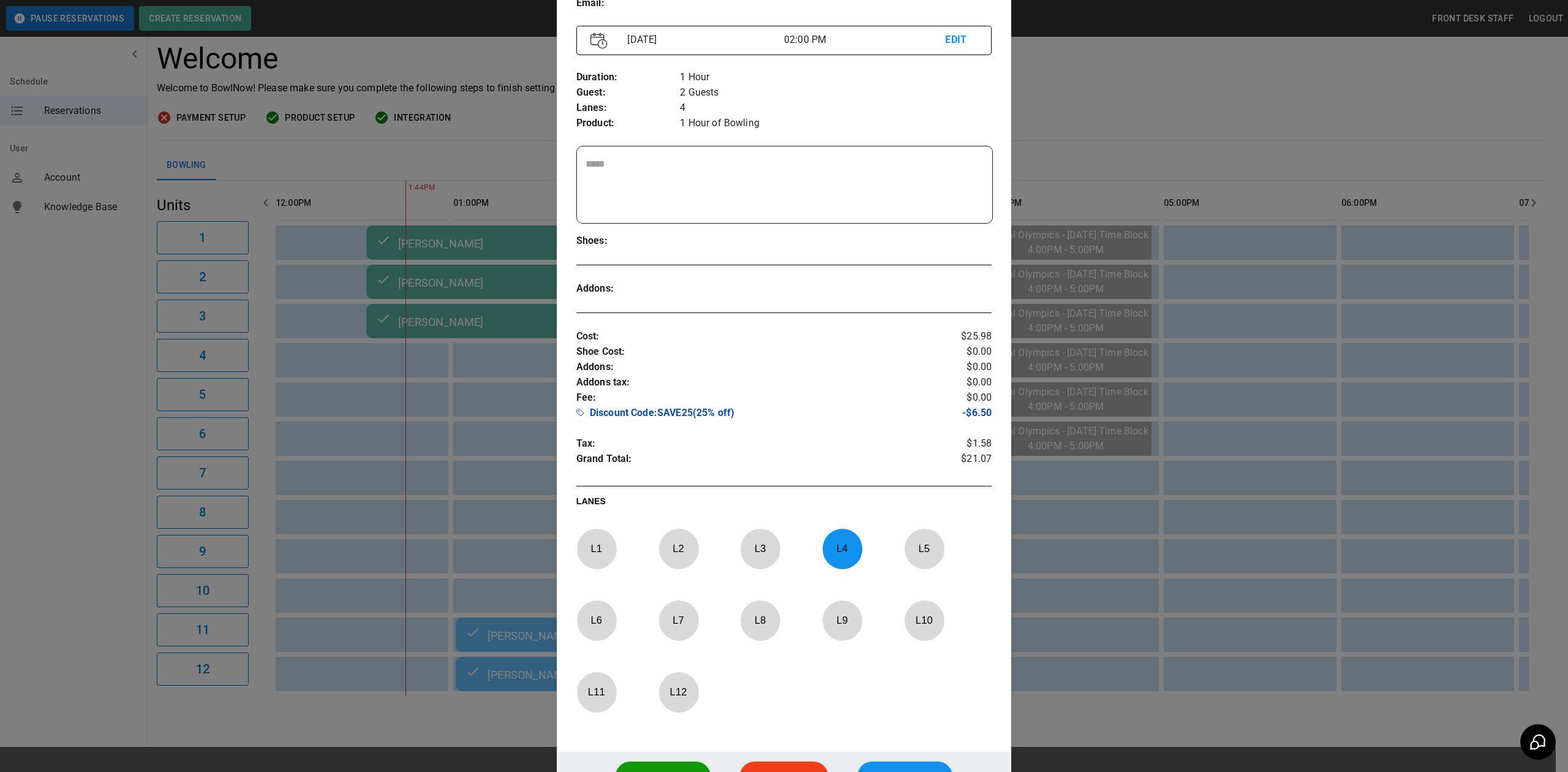
scroll to position [263, 0]
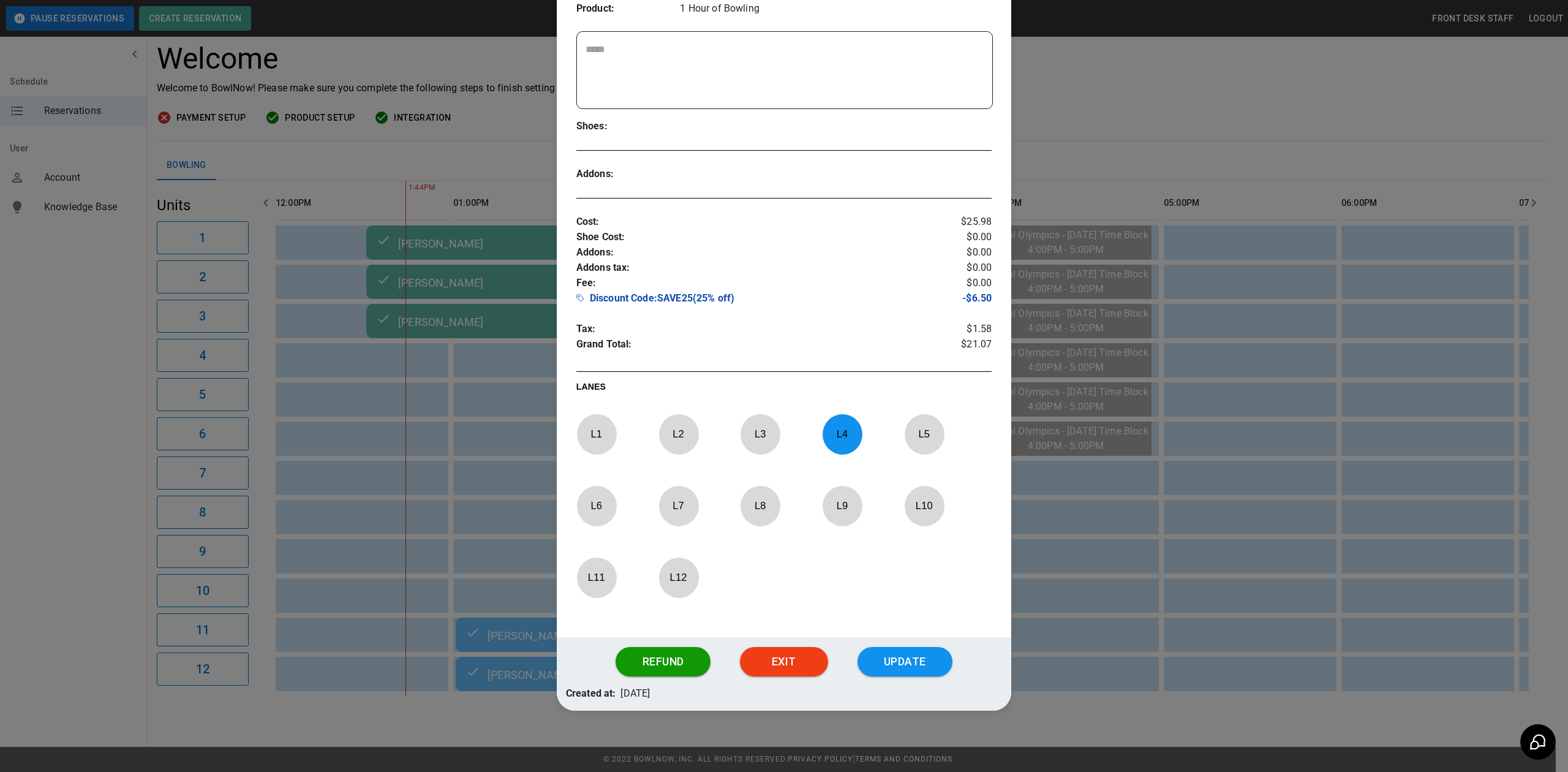
click at [1153, 113] on div at bounding box center [784, 386] width 1568 height 772
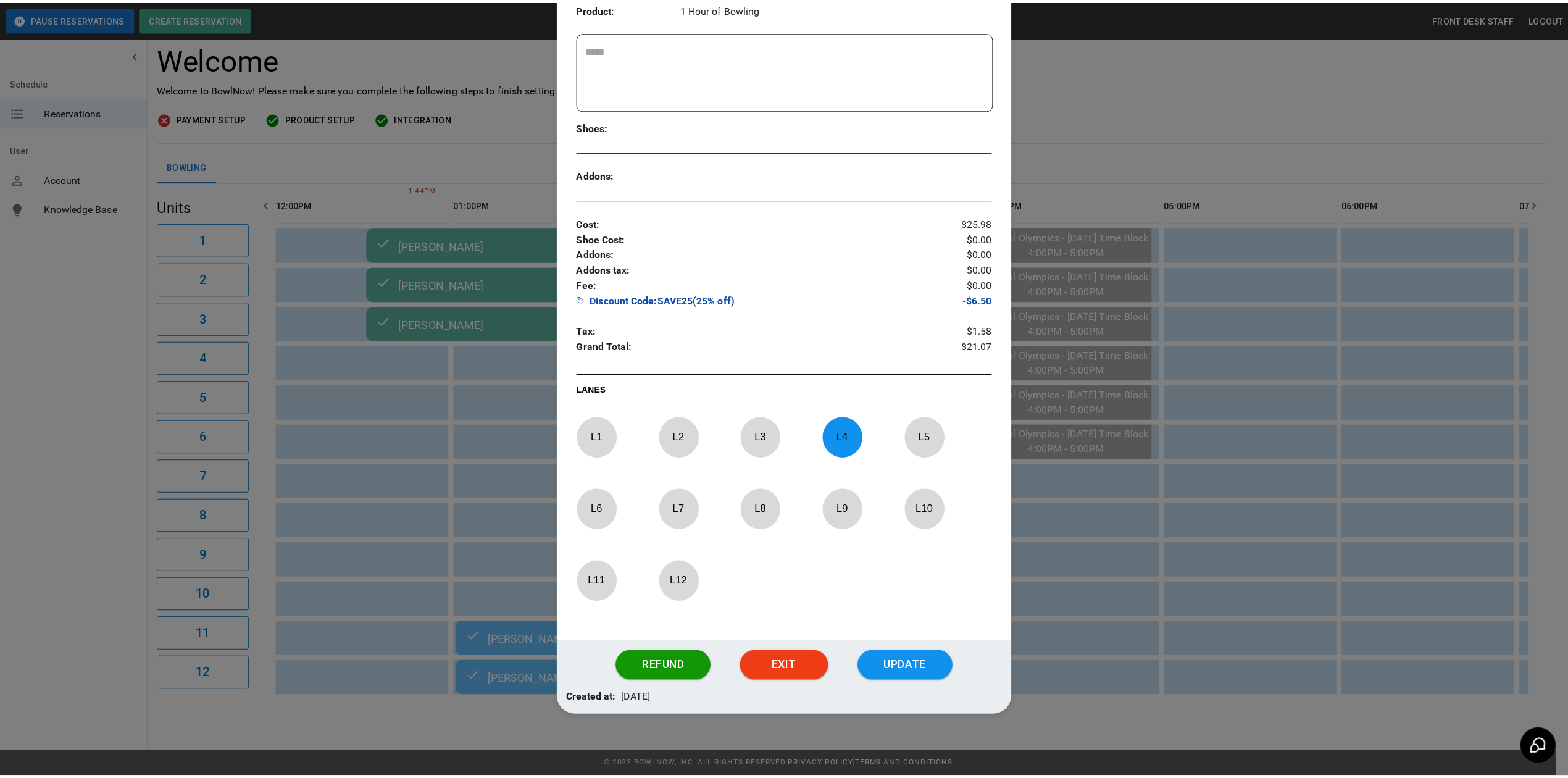
scroll to position [0, 0]
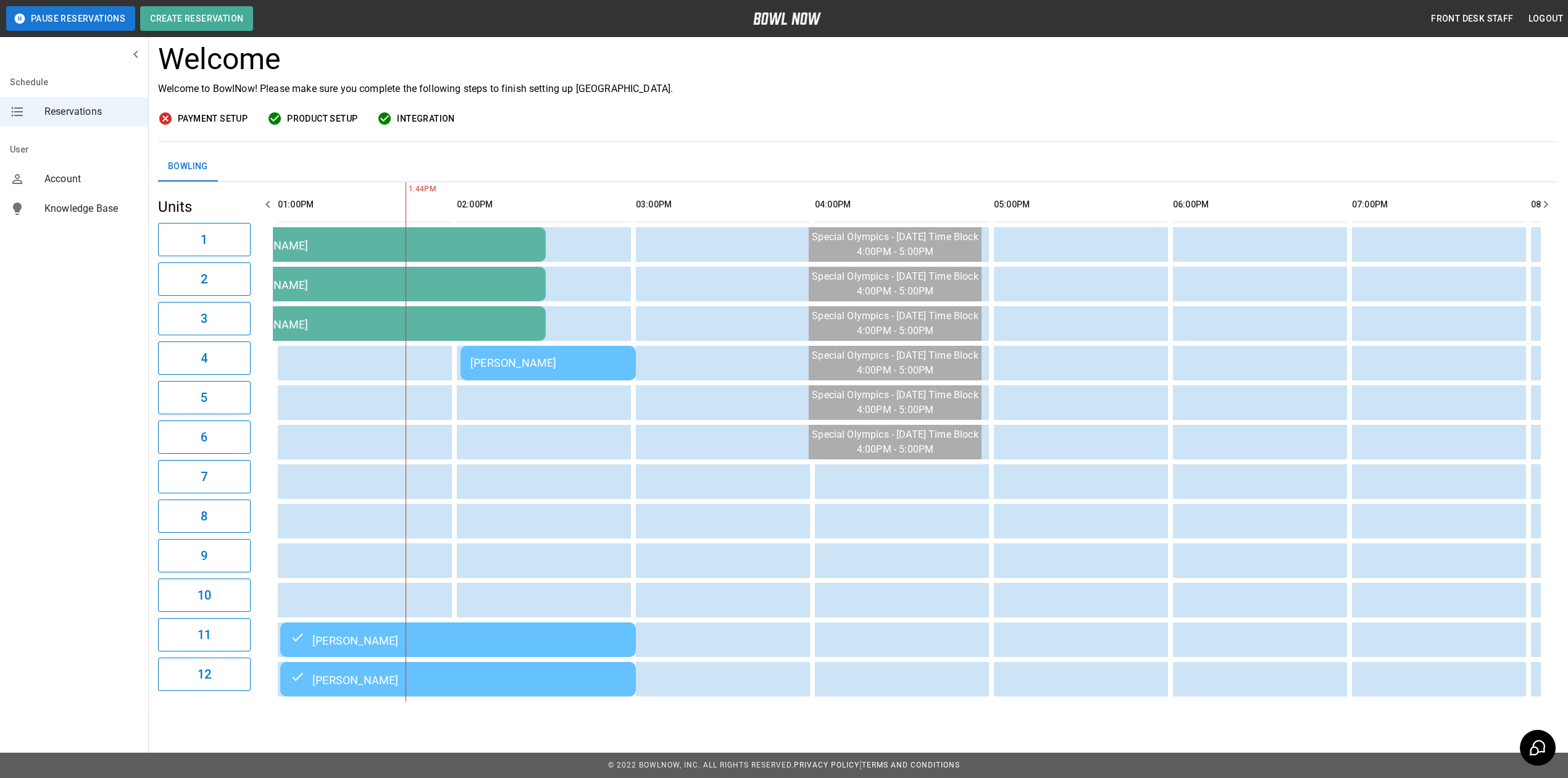
click at [539, 356] on div "[PERSON_NAME]" at bounding box center [548, 363] width 156 height 13
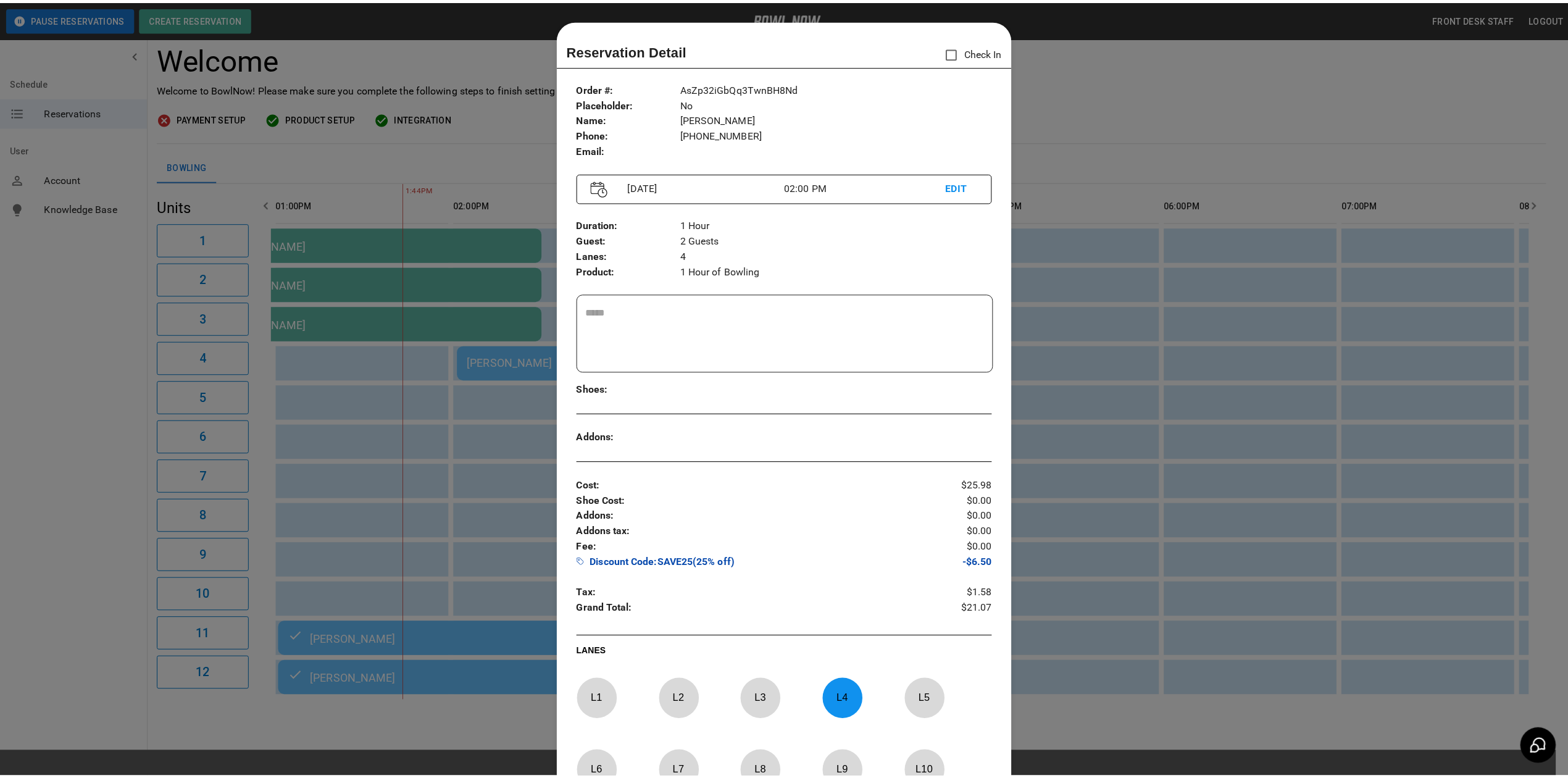
scroll to position [20, 0]
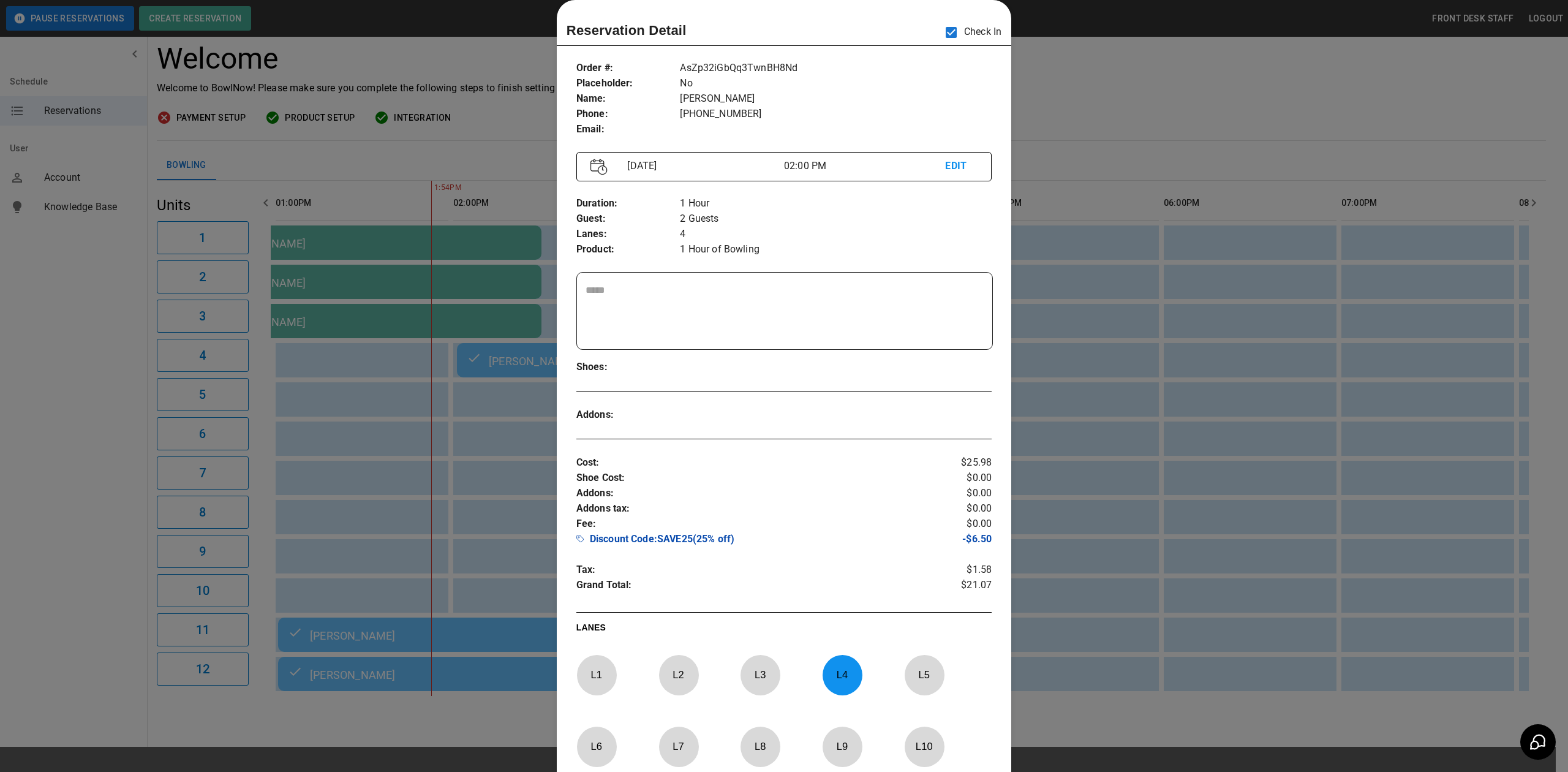
click at [1150, 118] on div at bounding box center [784, 386] width 1568 height 772
